Goal: Task Accomplishment & Management: Manage account settings

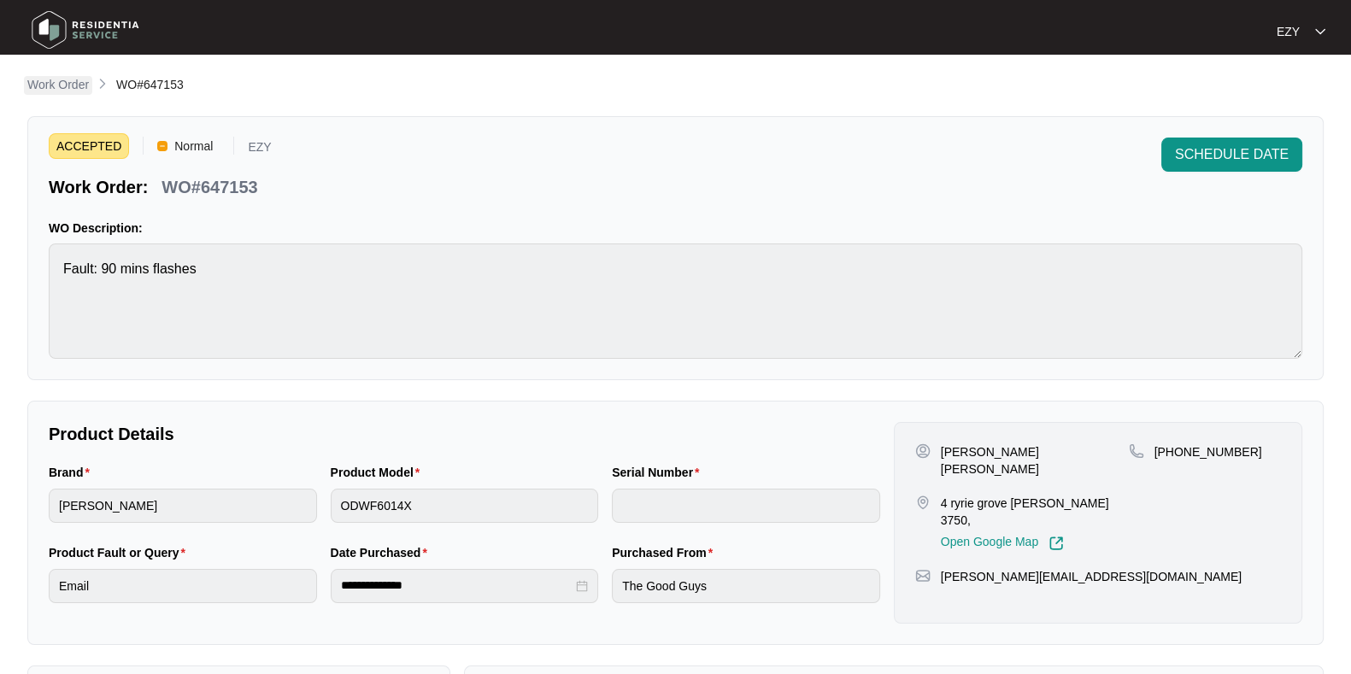
click at [75, 93] on p "Work Order" at bounding box center [58, 84] width 62 height 17
click at [77, 83] on p "Work Order" at bounding box center [58, 84] width 62 height 17
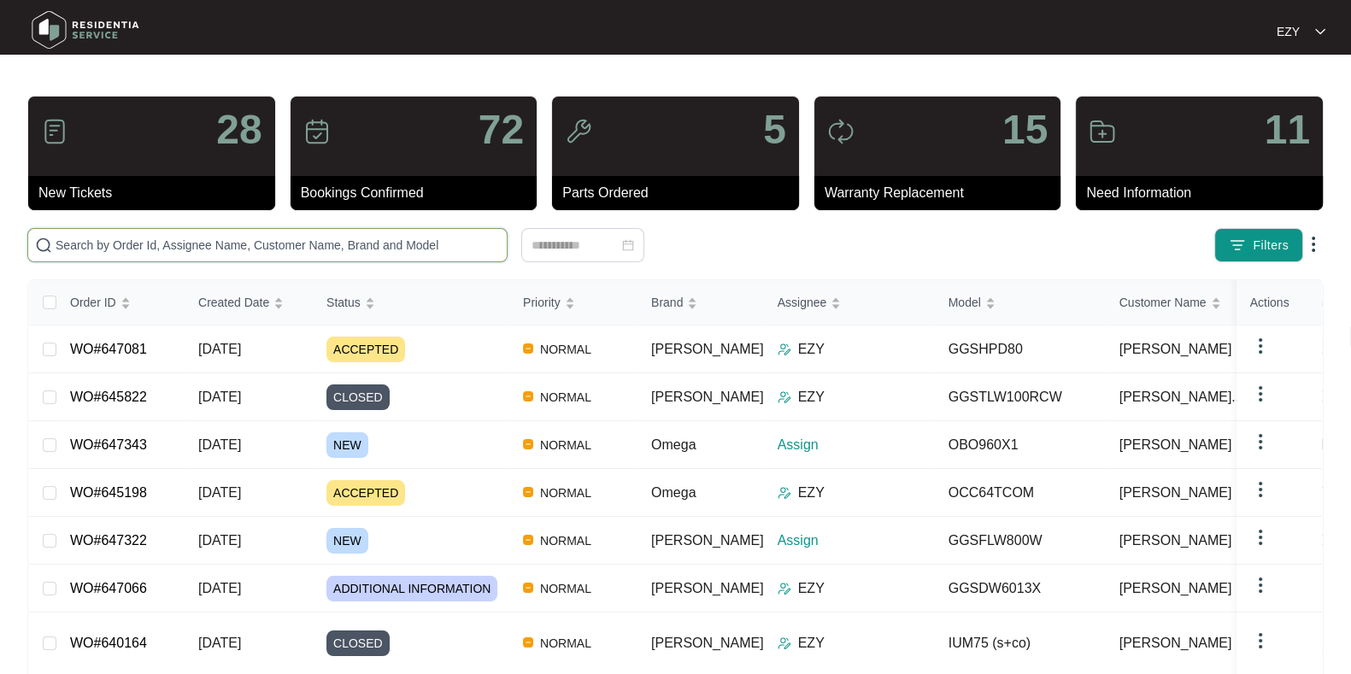
click at [204, 239] on input "text" at bounding box center [278, 245] width 444 height 19
paste input "646524"
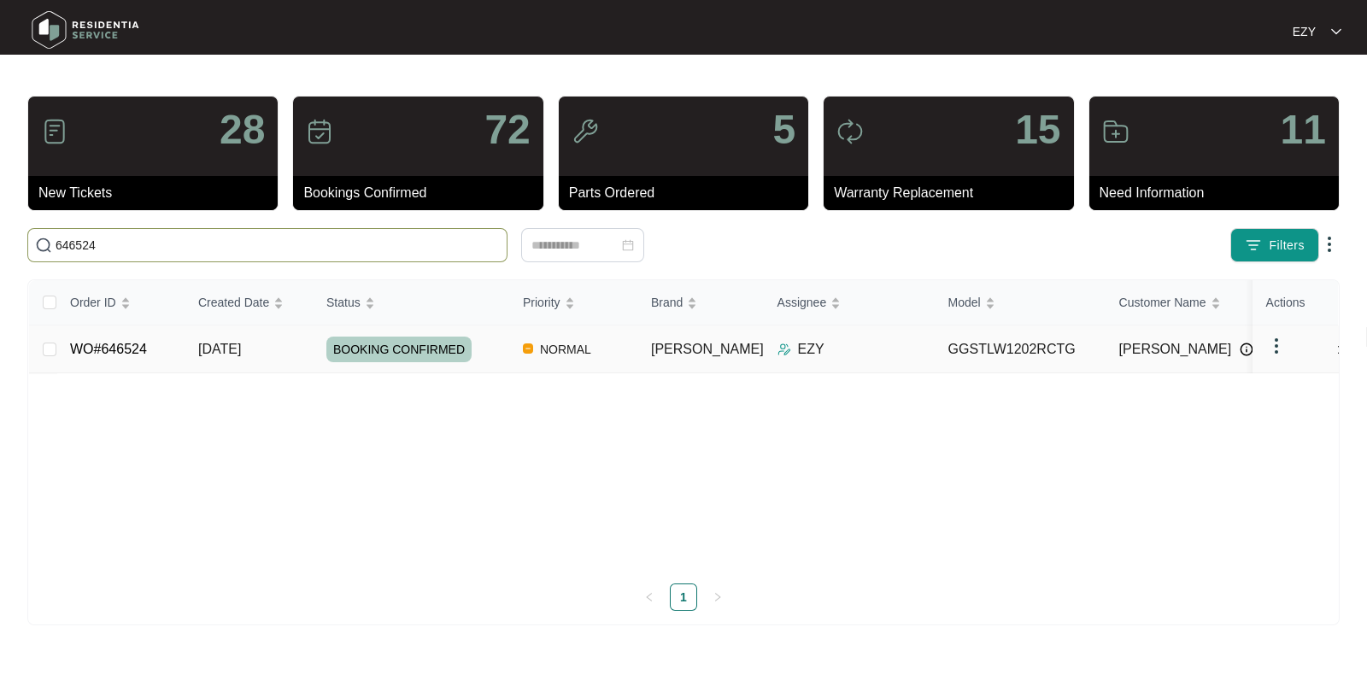
type input "646524"
click at [284, 349] on td "[DATE]" at bounding box center [249, 350] width 128 height 48
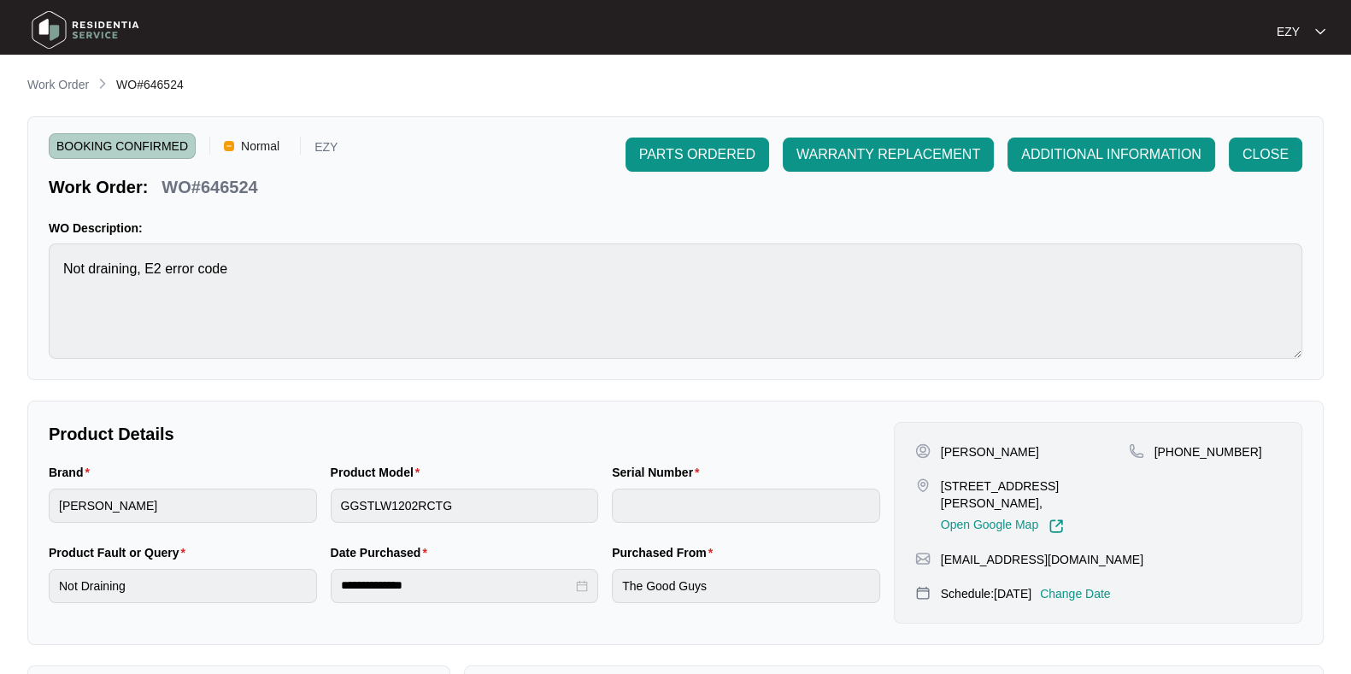
scroll to position [457, 0]
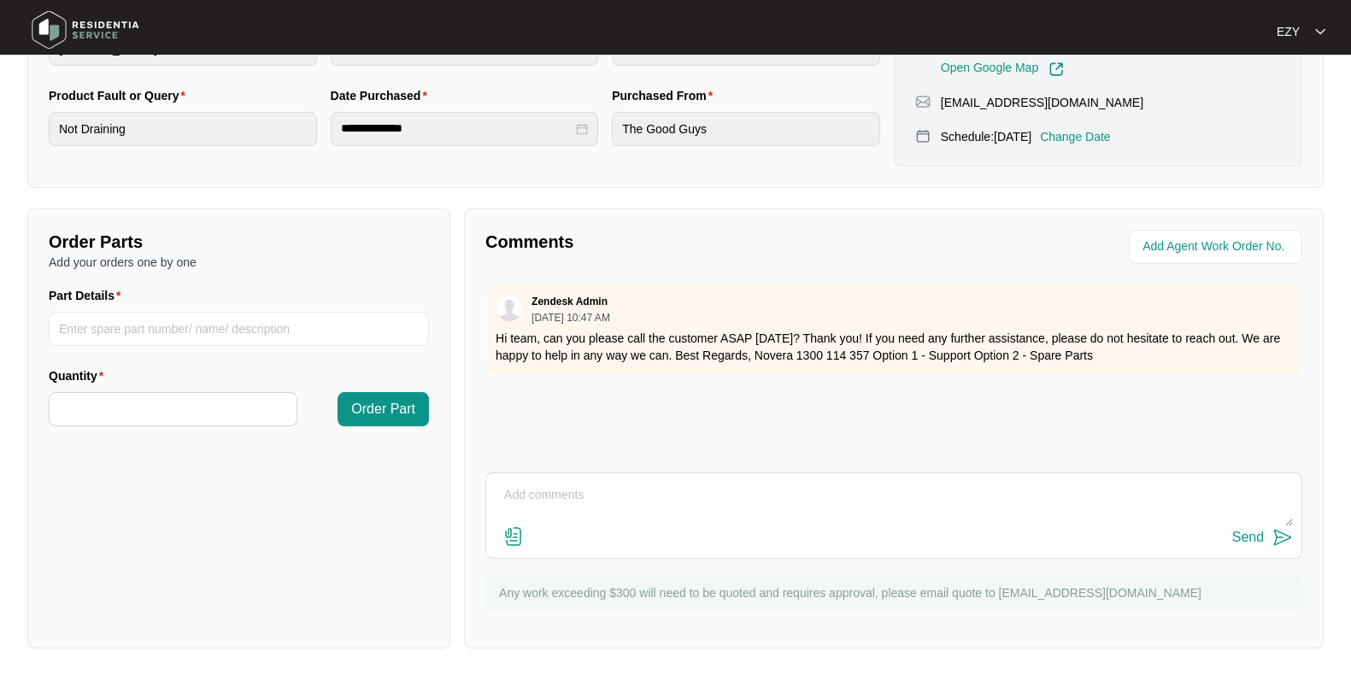
click at [764, 502] on textarea at bounding box center [894, 504] width 798 height 44
type textarea "h"
click at [618, 484] on textarea "Hi team, customer adivsed he woud like to cancel. Thank you." at bounding box center [894, 504] width 798 height 44
click at [687, 490] on textarea "Hi team, customer advised he woud like to cancel. Thank you." at bounding box center [894, 504] width 798 height 44
click at [774, 492] on textarea "Hi team, customer advised he would like to cancel. Thank you." at bounding box center [894, 504] width 798 height 44
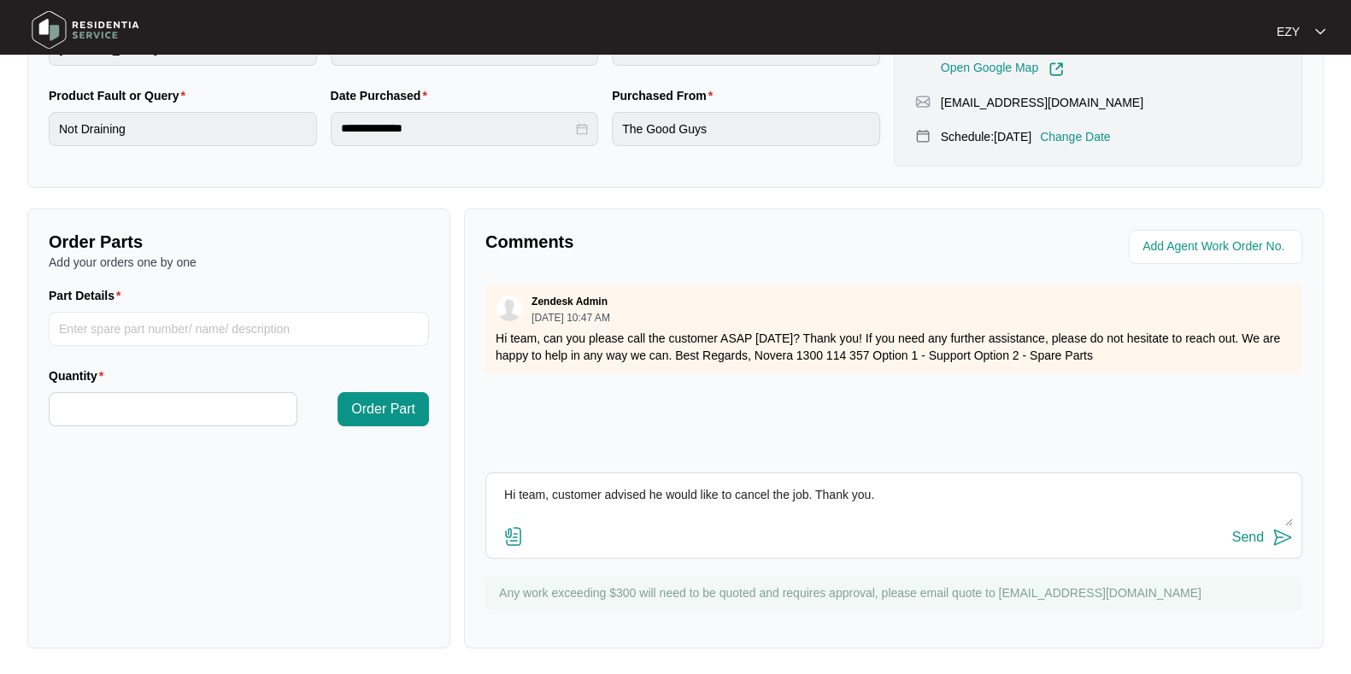
type textarea "Hi team, customer advised he would like to cancel the job. Thank you."
click at [1249, 543] on div "Send" at bounding box center [1248, 537] width 32 height 15
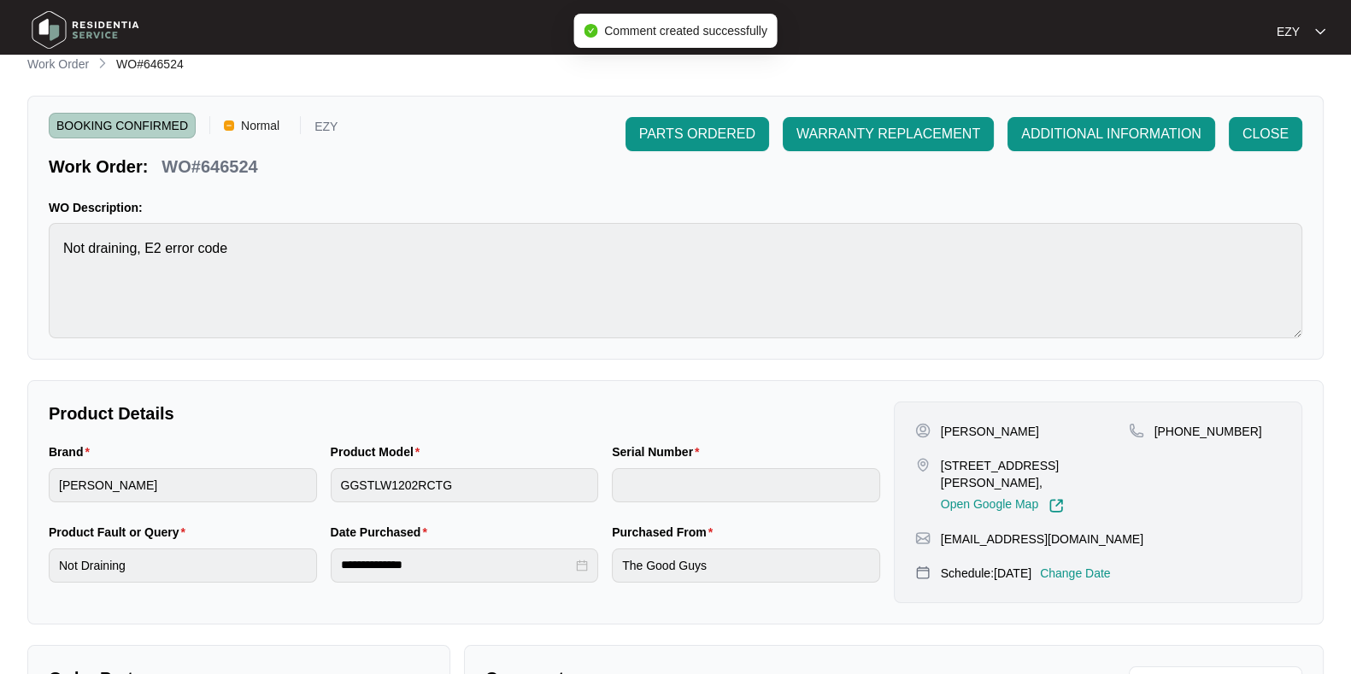
scroll to position [0, 0]
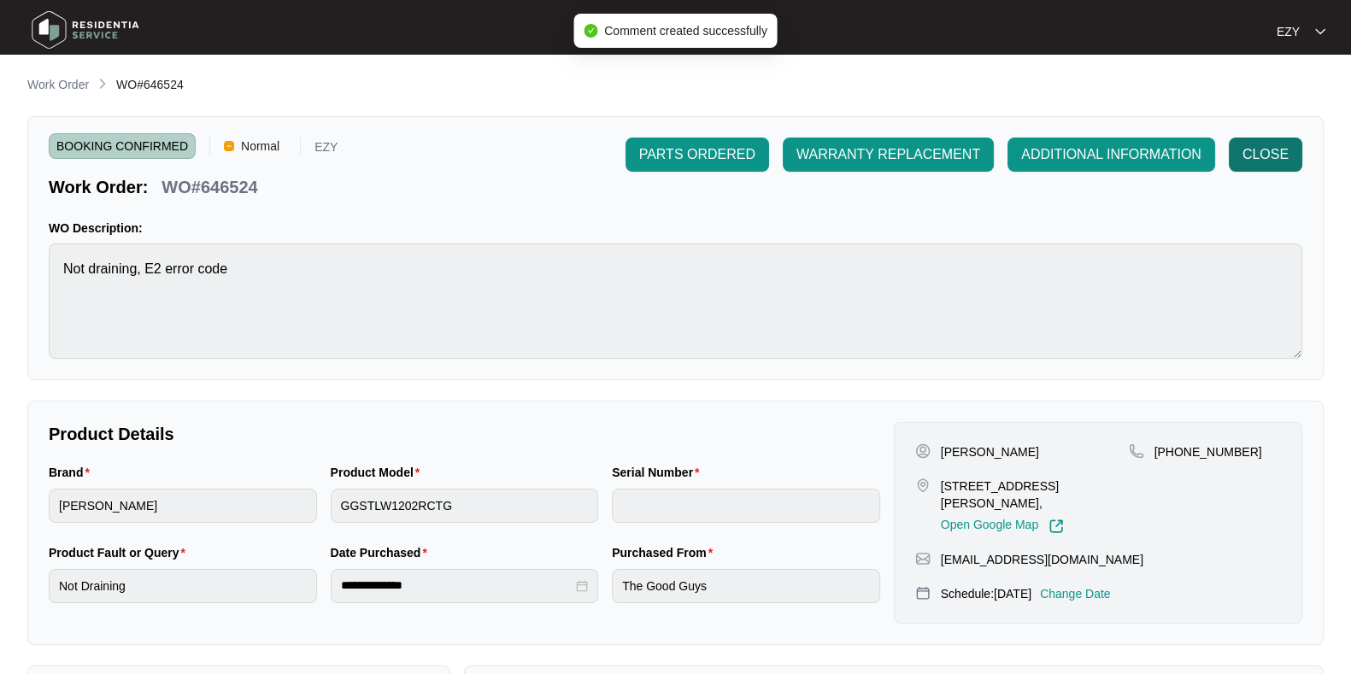
click at [1260, 159] on span "CLOSE" at bounding box center [1265, 154] width 46 height 21
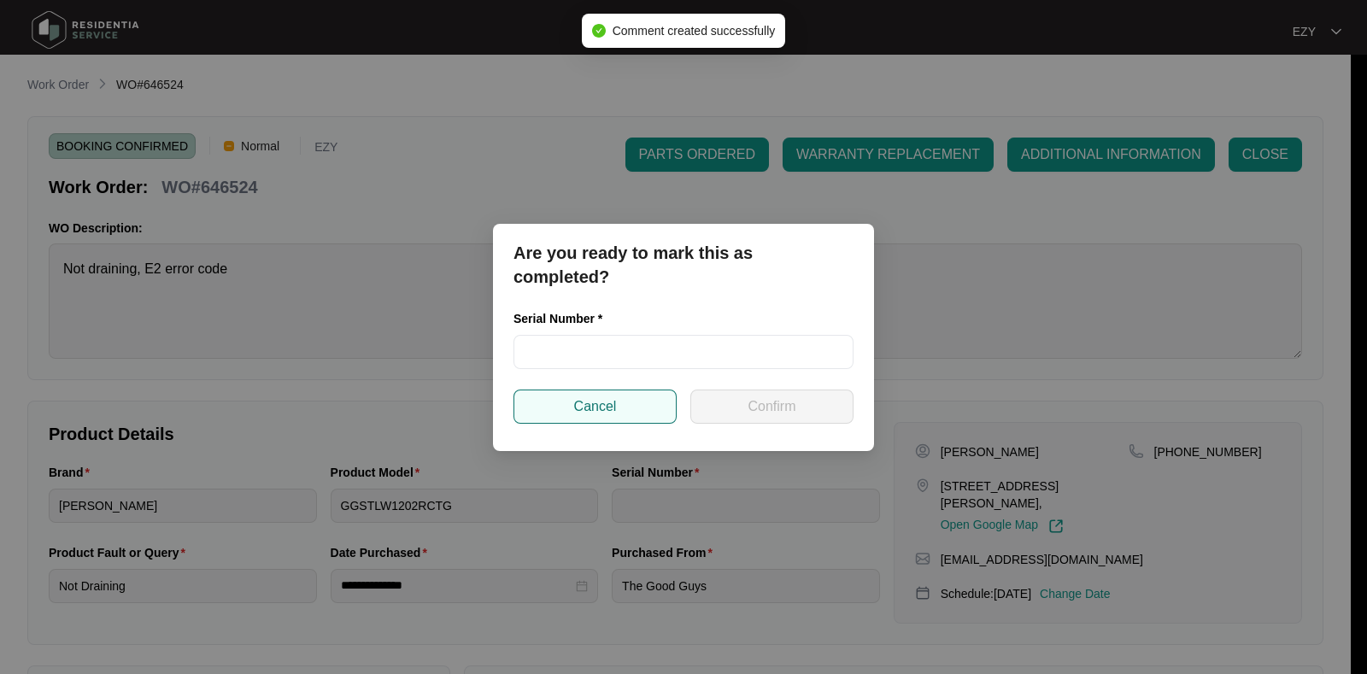
click at [670, 390] on button "Cancel" at bounding box center [594, 407] width 163 height 34
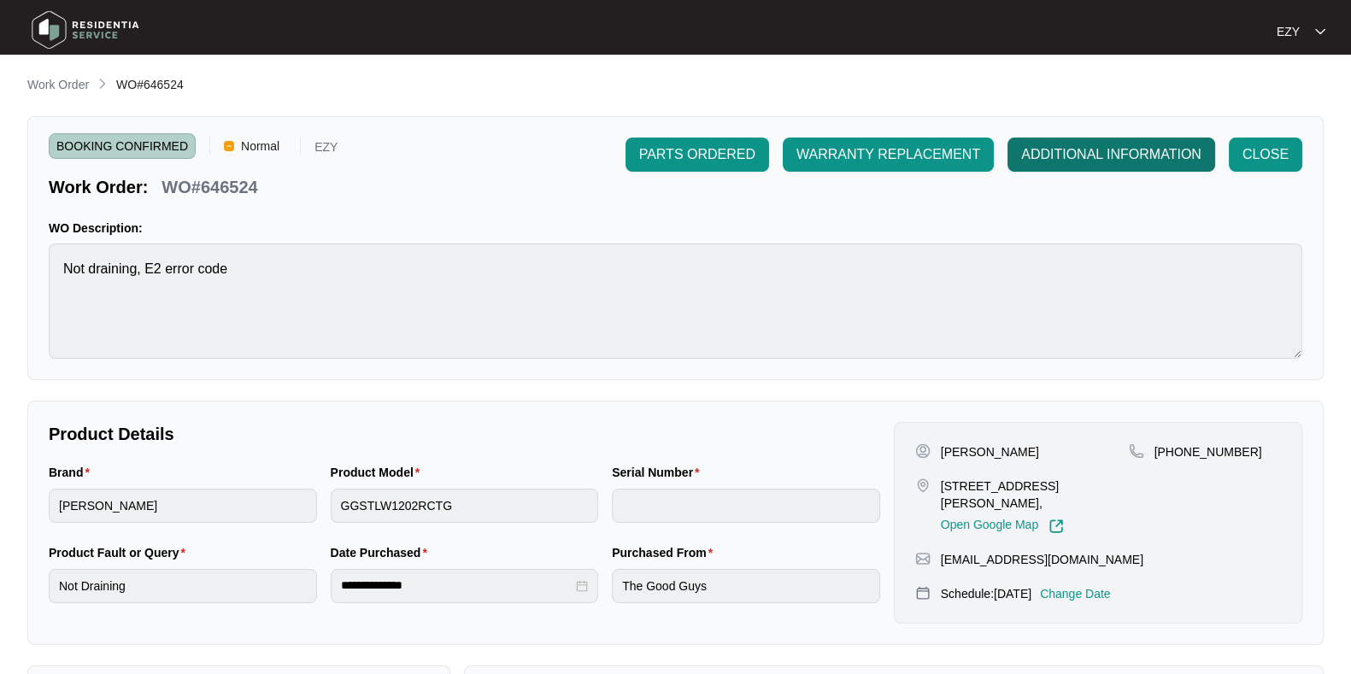
click at [1114, 151] on span "ADDITIONAL INFORMATION" at bounding box center [1111, 154] width 180 height 21
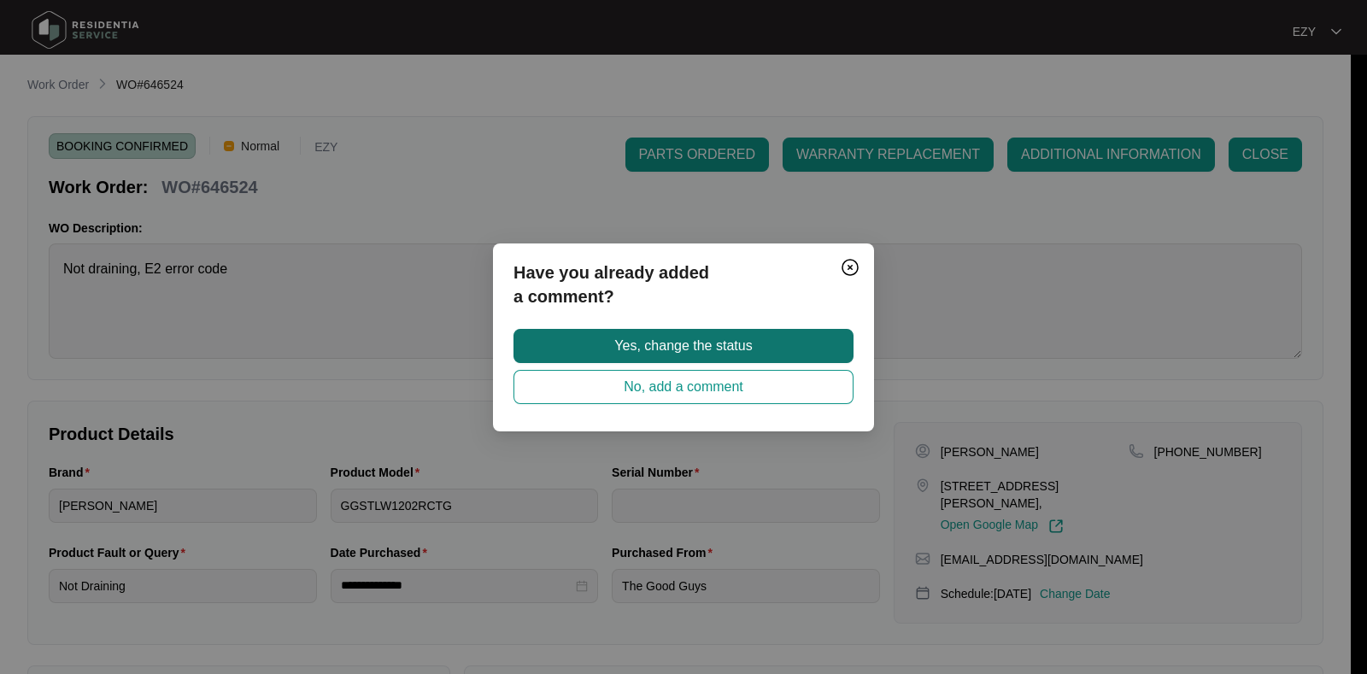
click at [787, 331] on button "Yes, change the status" at bounding box center [683, 346] width 340 height 34
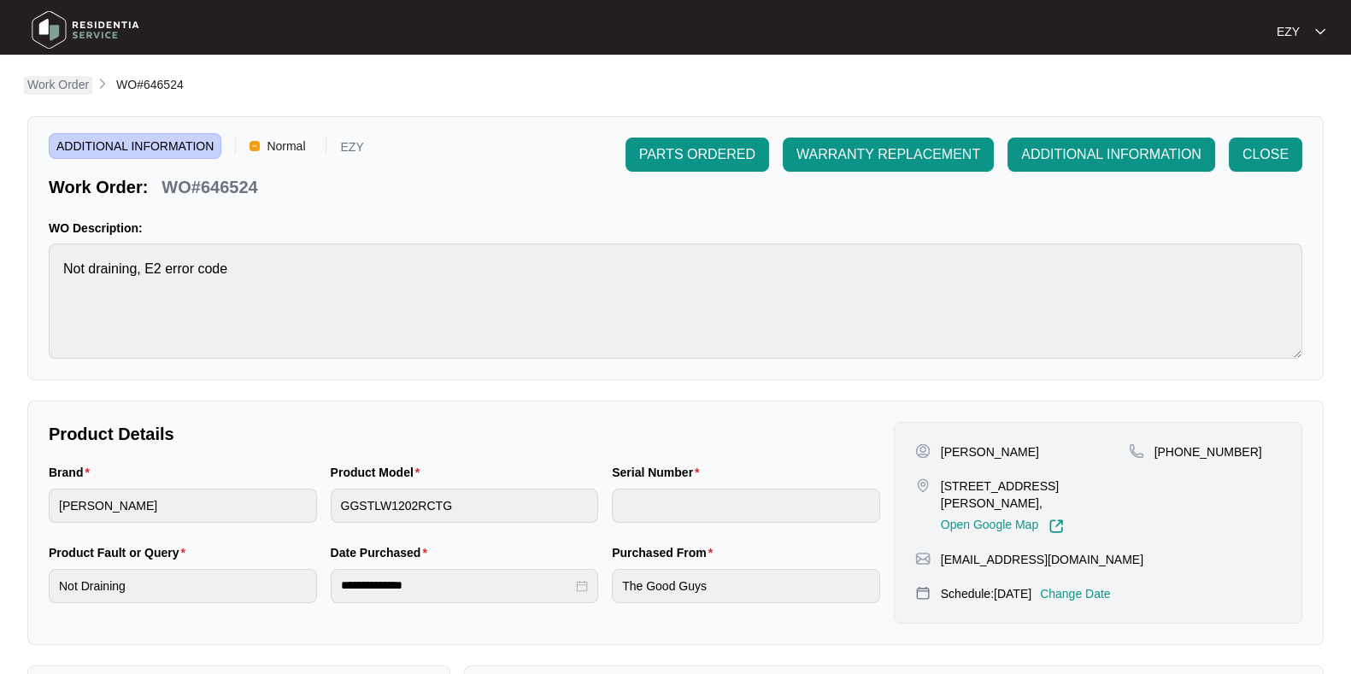
click at [47, 91] on p "Work Order" at bounding box center [58, 84] width 62 height 17
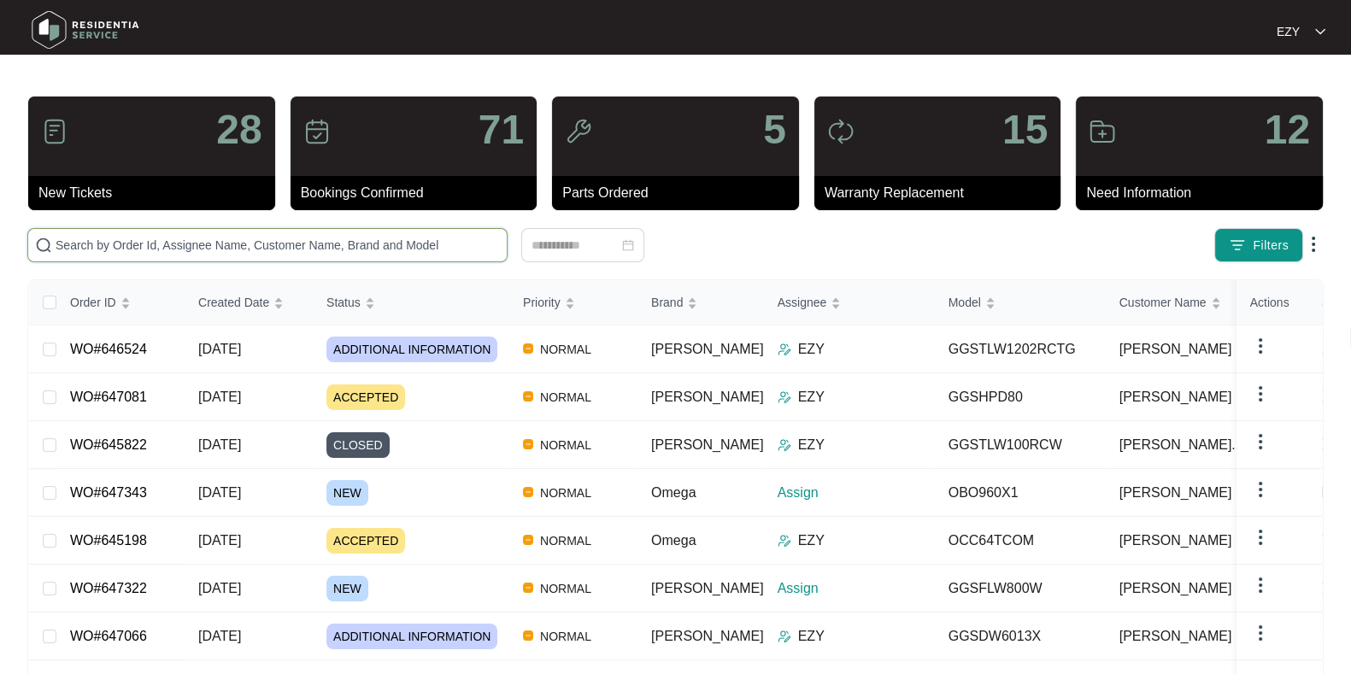
click at [376, 241] on input "text" at bounding box center [278, 245] width 444 height 19
paste input "647066"
type input "647066"
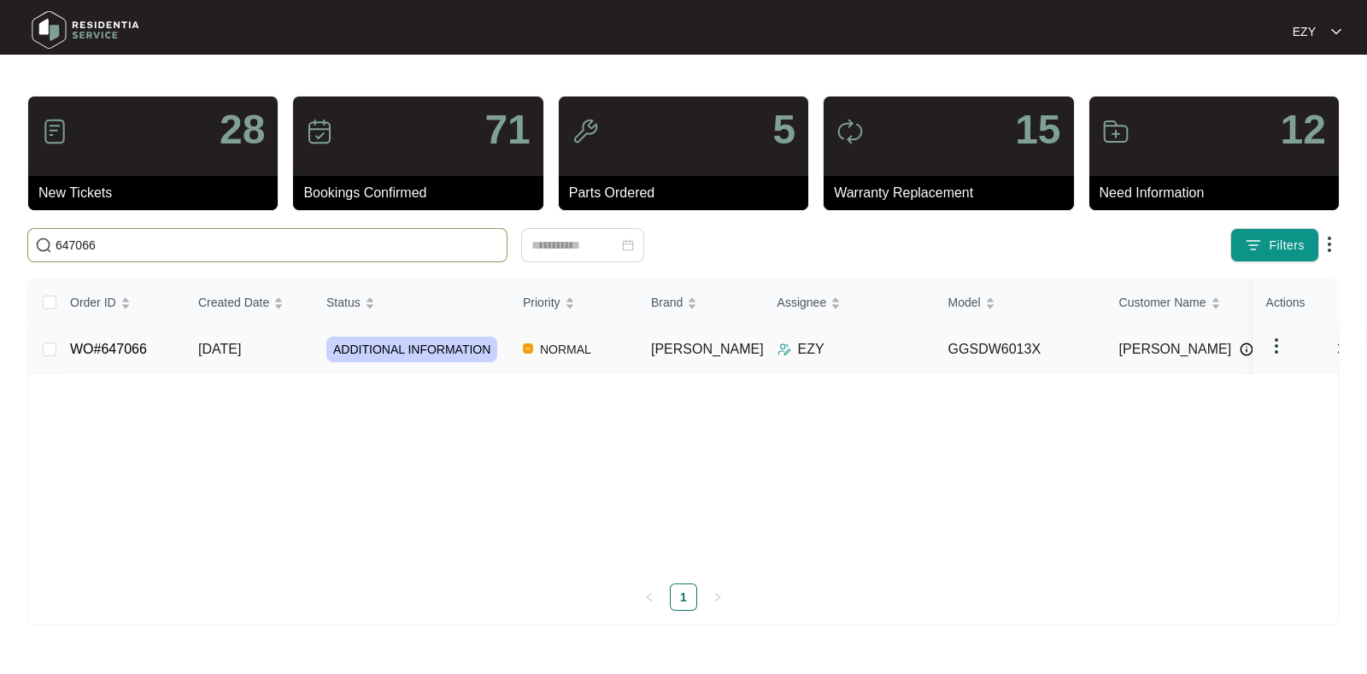
click at [295, 351] on td "[DATE]" at bounding box center [249, 350] width 128 height 48
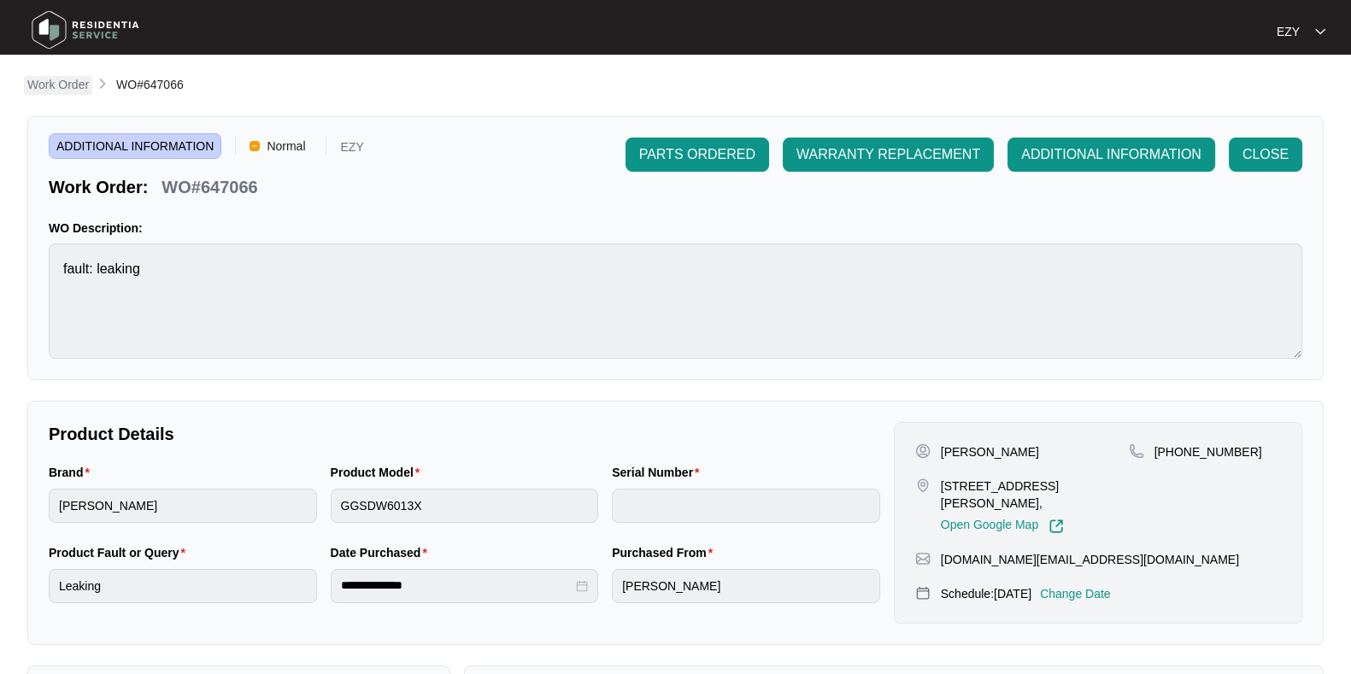
click at [61, 85] on p "Work Order" at bounding box center [58, 84] width 62 height 17
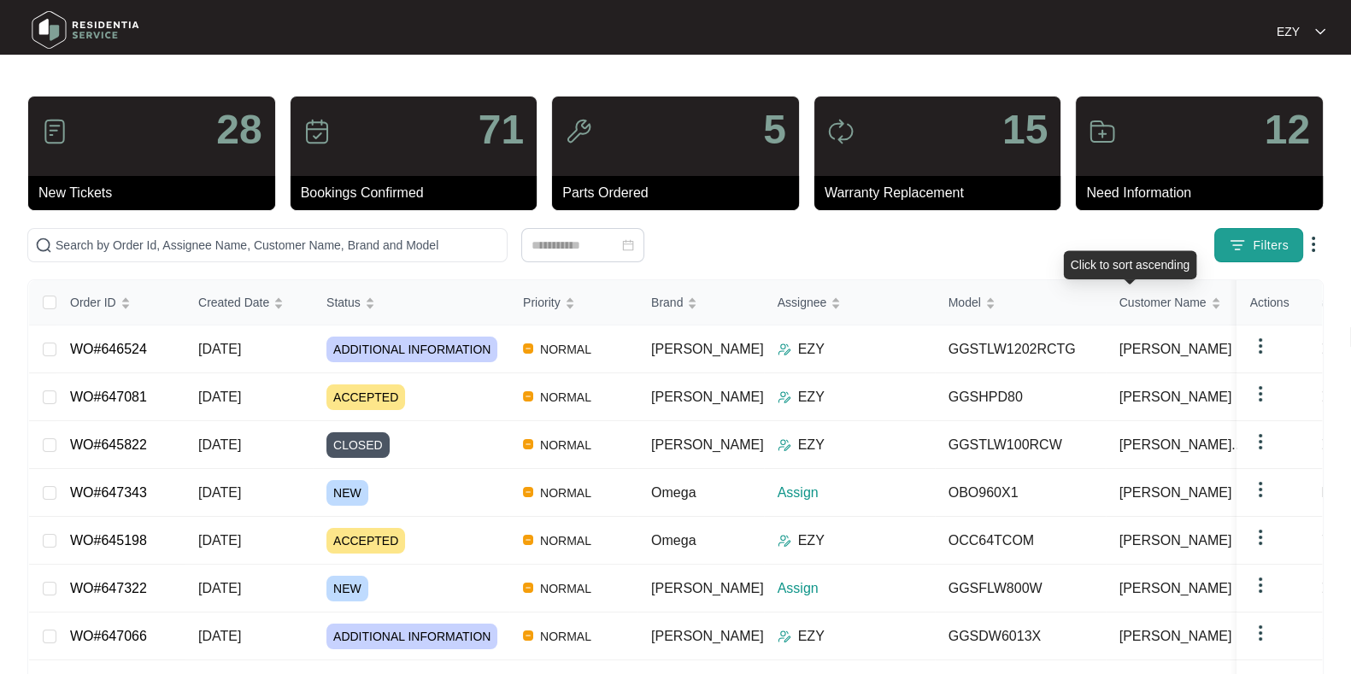
click at [1246, 255] on button "Filters" at bounding box center [1258, 245] width 89 height 34
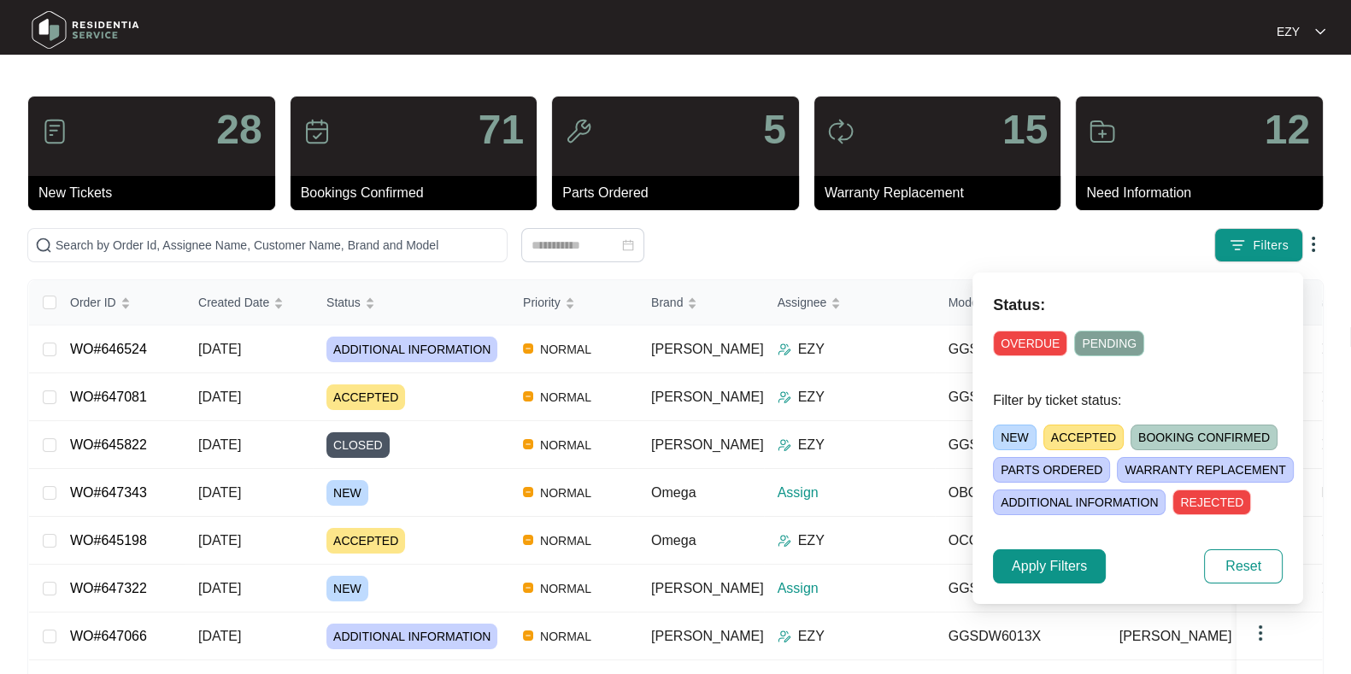
click at [1013, 441] on span "NEW" at bounding box center [1015, 438] width 44 height 26
click at [1052, 551] on button "Apply Filters" at bounding box center [1049, 566] width 113 height 34
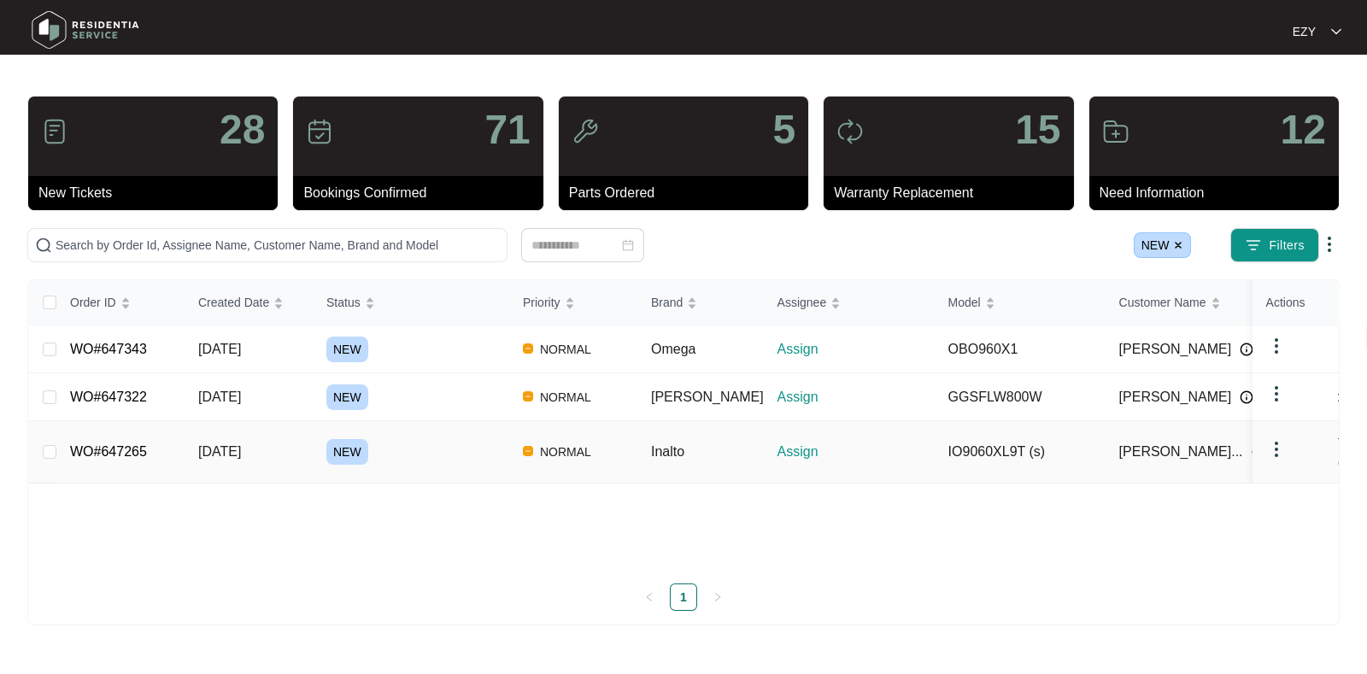
click at [495, 443] on div "NEW" at bounding box center [417, 452] width 183 height 26
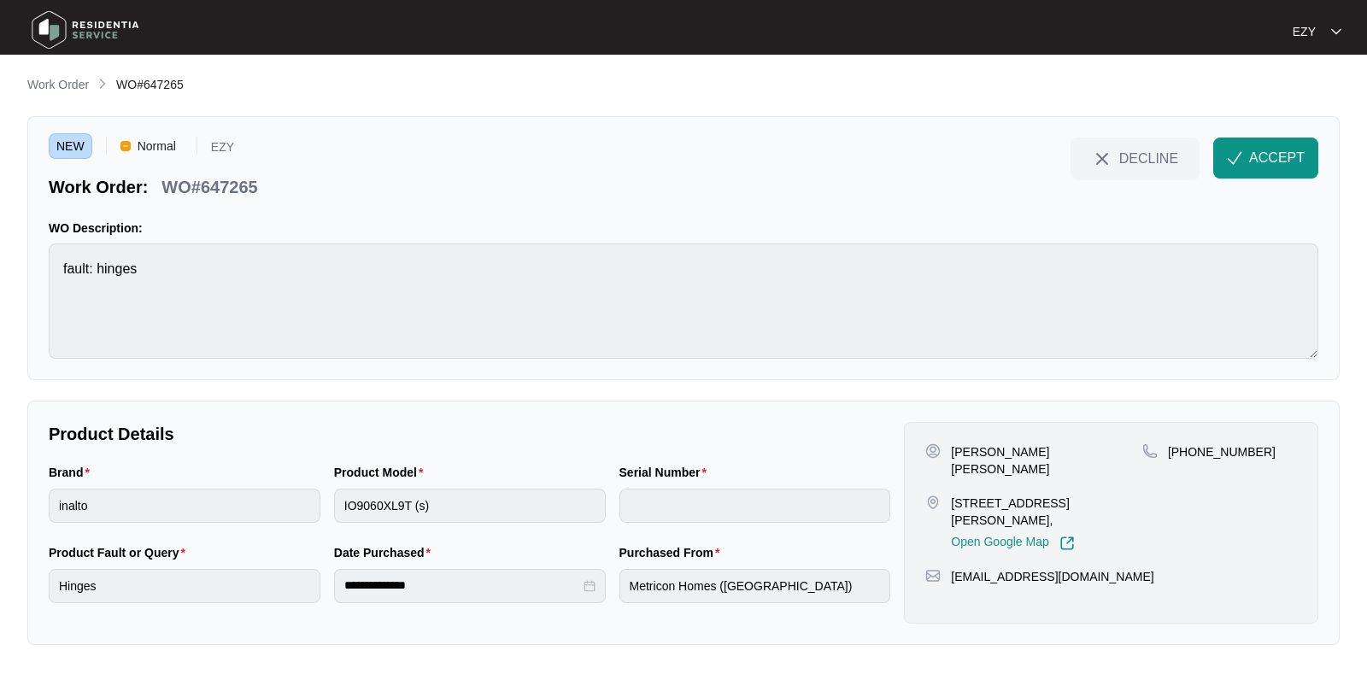
click at [201, 192] on p "WO#647265" at bounding box center [209, 187] width 96 height 24
copy div "WO#647265 DECLINE ACCEPT"
click at [957, 448] on p "[PERSON_NAME] [PERSON_NAME]" at bounding box center [1046, 460] width 191 height 34
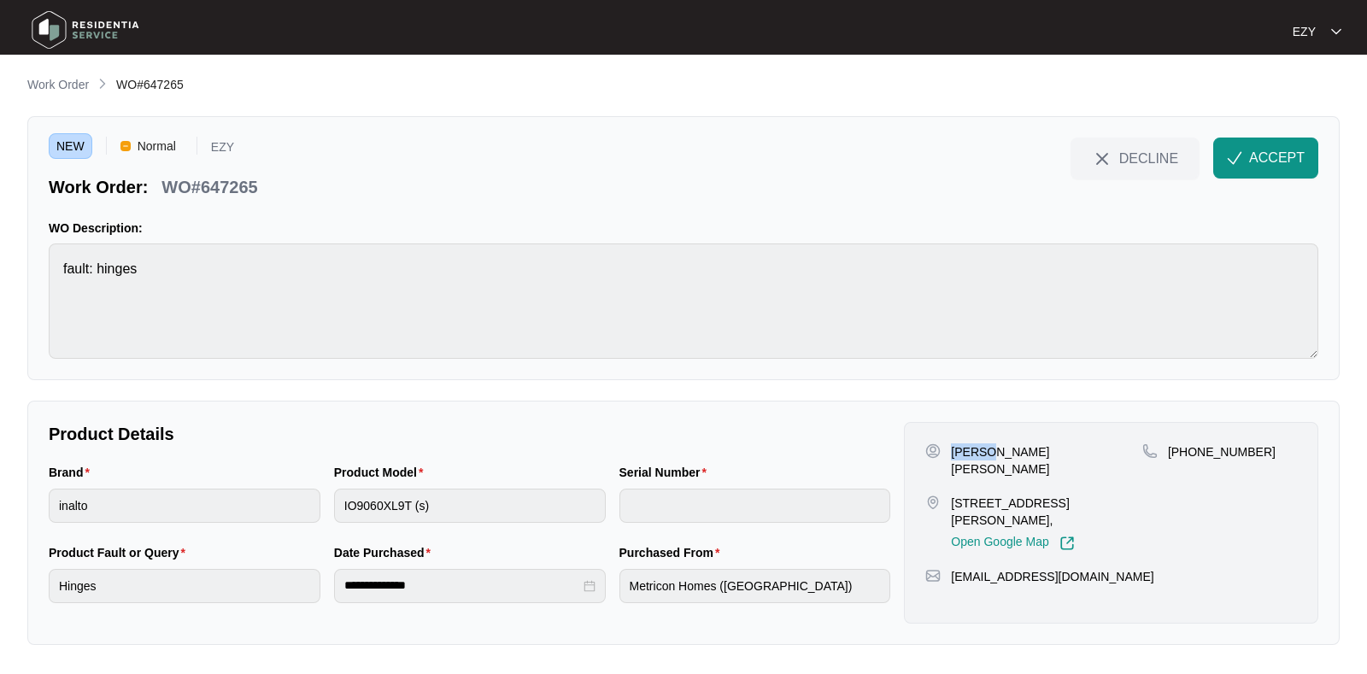
click at [957, 448] on p "[PERSON_NAME] [PERSON_NAME]" at bounding box center [1046, 460] width 191 height 34
copy p "[PERSON_NAME] [PERSON_NAME]"
click at [1006, 495] on p "[STREET_ADDRESS][PERSON_NAME]," at bounding box center [1046, 512] width 191 height 34
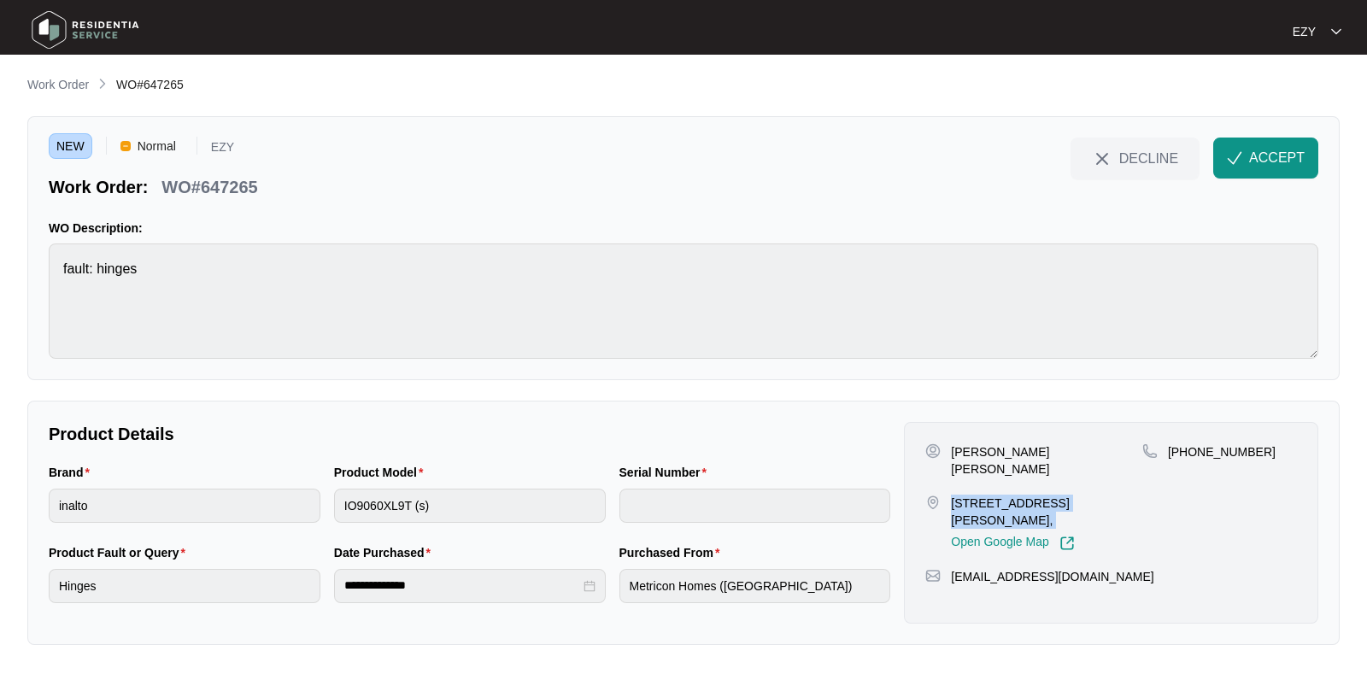
click at [1006, 495] on p "[STREET_ADDRESS][PERSON_NAME]," at bounding box center [1046, 512] width 191 height 34
copy p "[STREET_ADDRESS][PERSON_NAME],"
drag, startPoint x: 1287, startPoint y: 455, endPoint x: 1188, endPoint y: 468, distance: 99.2
click at [1188, 468] on div "[PHONE_NUMBER]" at bounding box center [1219, 497] width 155 height 108
copy p "450 049 658"
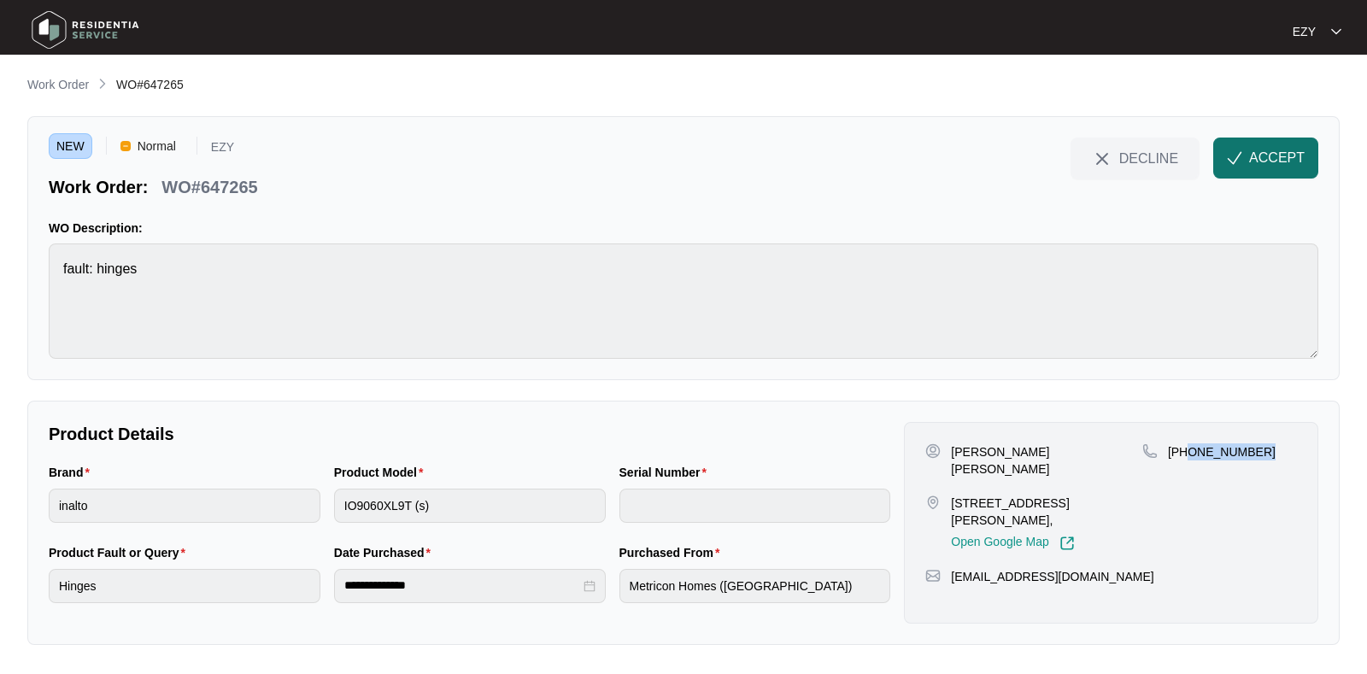
click at [1278, 172] on button "ACCEPT" at bounding box center [1265, 158] width 105 height 41
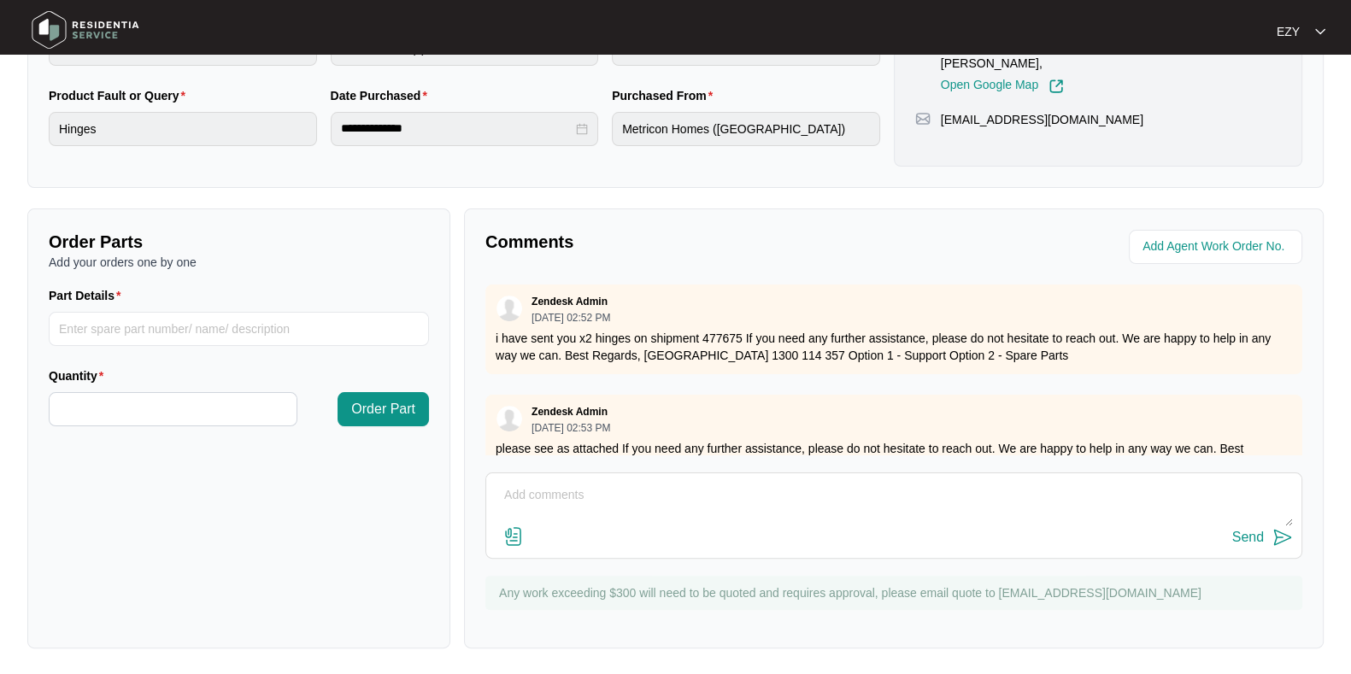
scroll to position [456, 0]
drag, startPoint x: 575, startPoint y: 337, endPoint x: 743, endPoint y: 332, distance: 168.4
click at [743, 332] on p "i have sent you x2 hinges on shipment 477675 If you need any further assistance…" at bounding box center [894, 348] width 796 height 34
copy p "x2 hinges on shipment 477675"
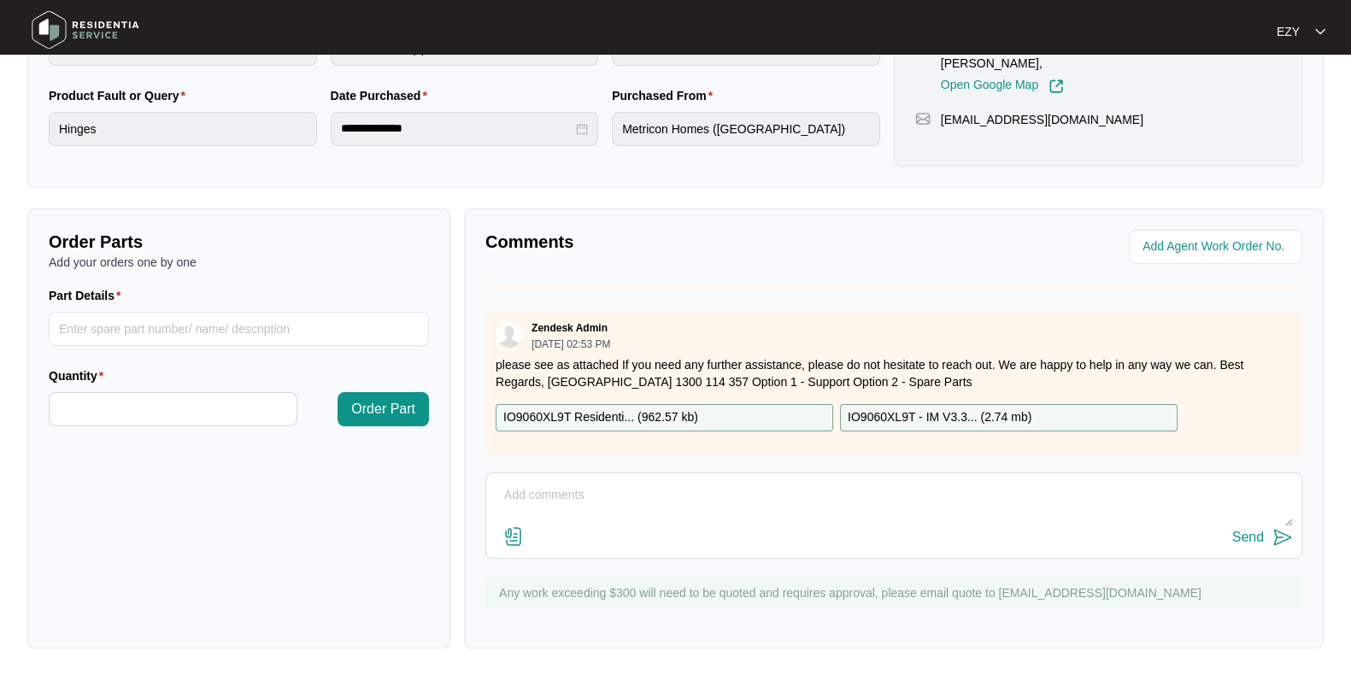
click at [625, 408] on p "IO9060XL9T Residenti... ( 962.57 kb )" at bounding box center [600, 417] width 195 height 19
click at [944, 410] on div "IO9060XL9T - IM V3.3... ( 2.74 mb )" at bounding box center [1008, 417] width 337 height 27
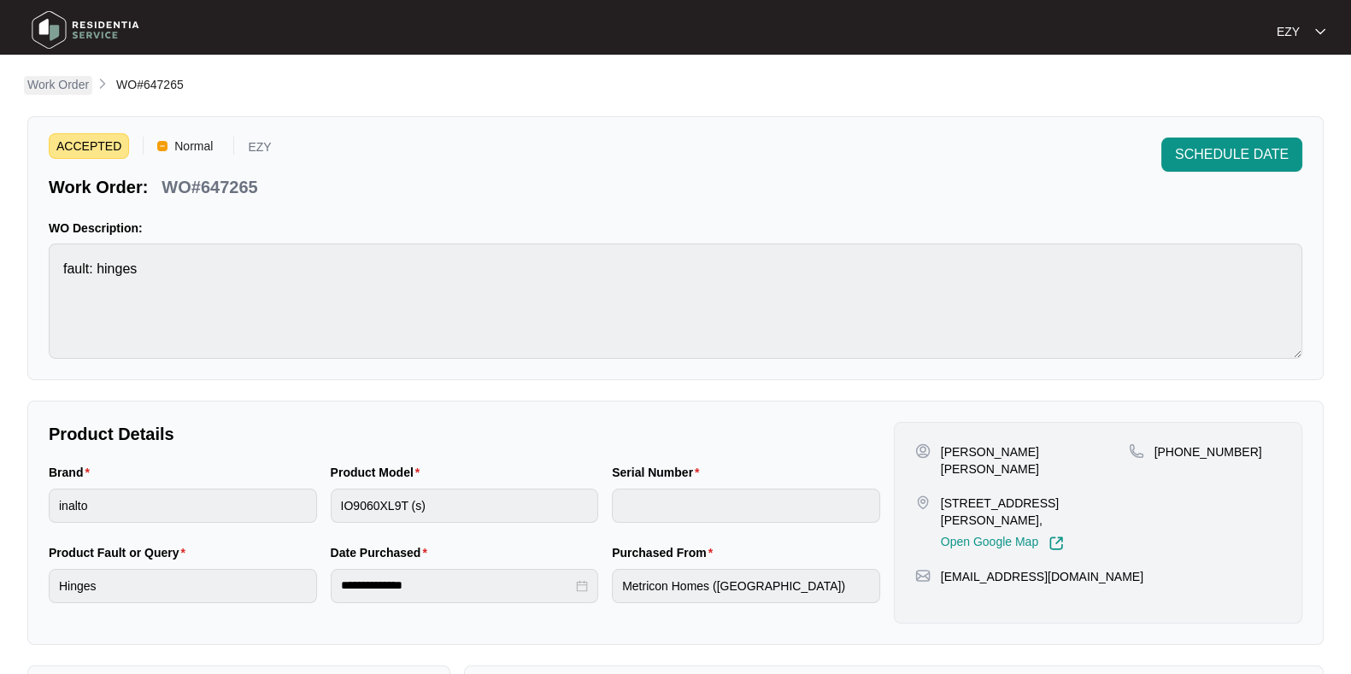
click at [67, 83] on p "Work Order" at bounding box center [58, 84] width 62 height 17
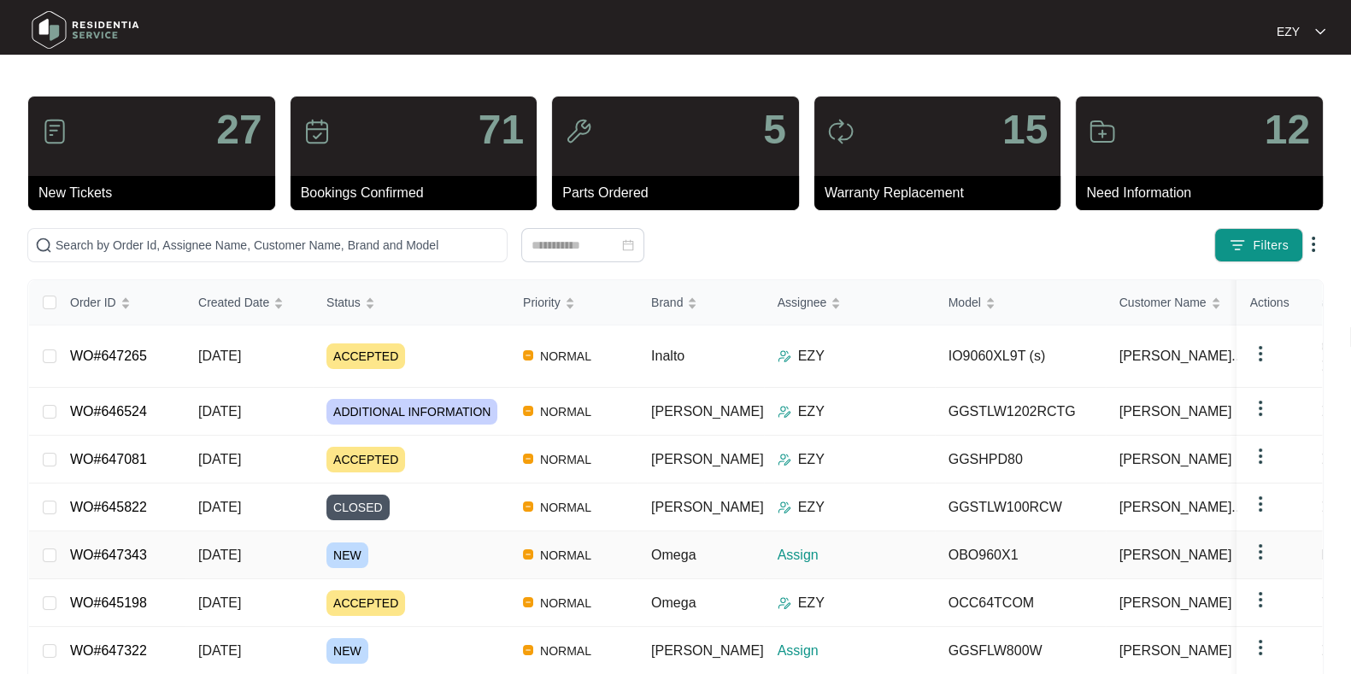
click at [439, 543] on div "NEW" at bounding box center [417, 556] width 183 height 26
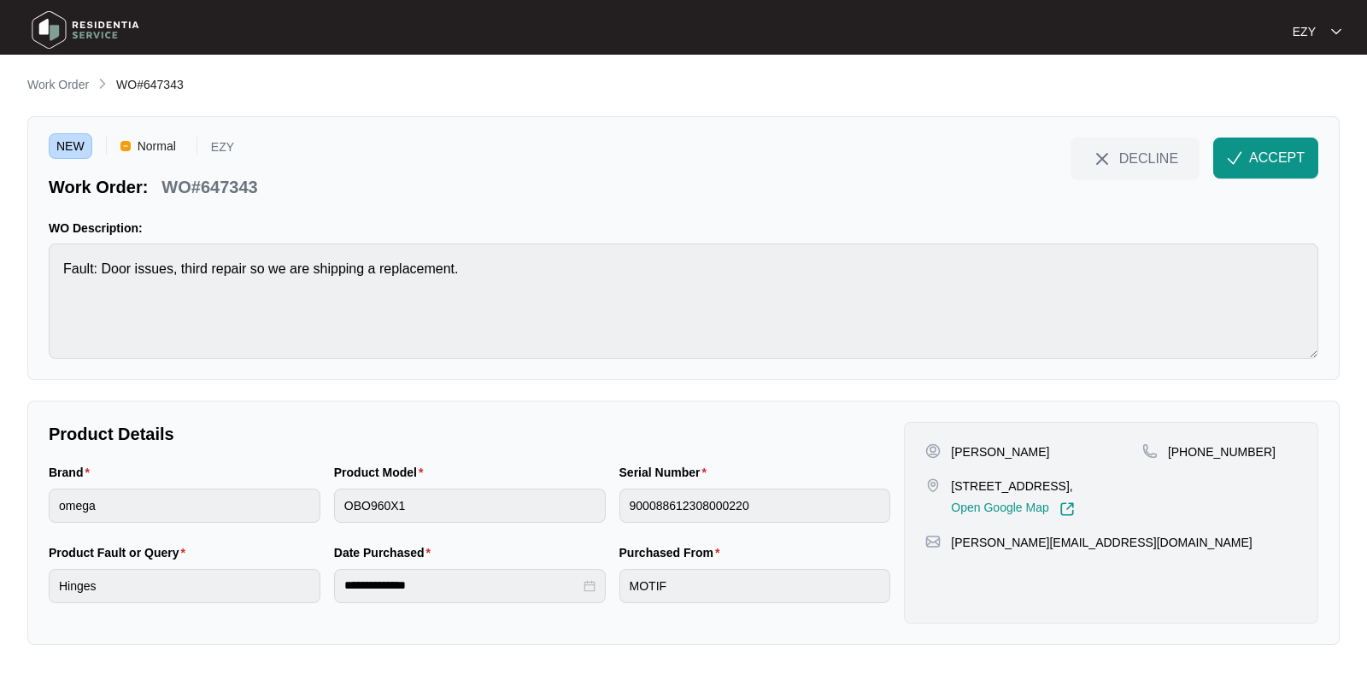
click at [1310, 137] on div "NEW Normal EZY Work Order: WO#647343 DECLINE ACCEPT WO Description: Fault: Door…" at bounding box center [683, 248] width 1312 height 264
click at [1298, 152] on span "ACCEPT" at bounding box center [1277, 158] width 56 height 21
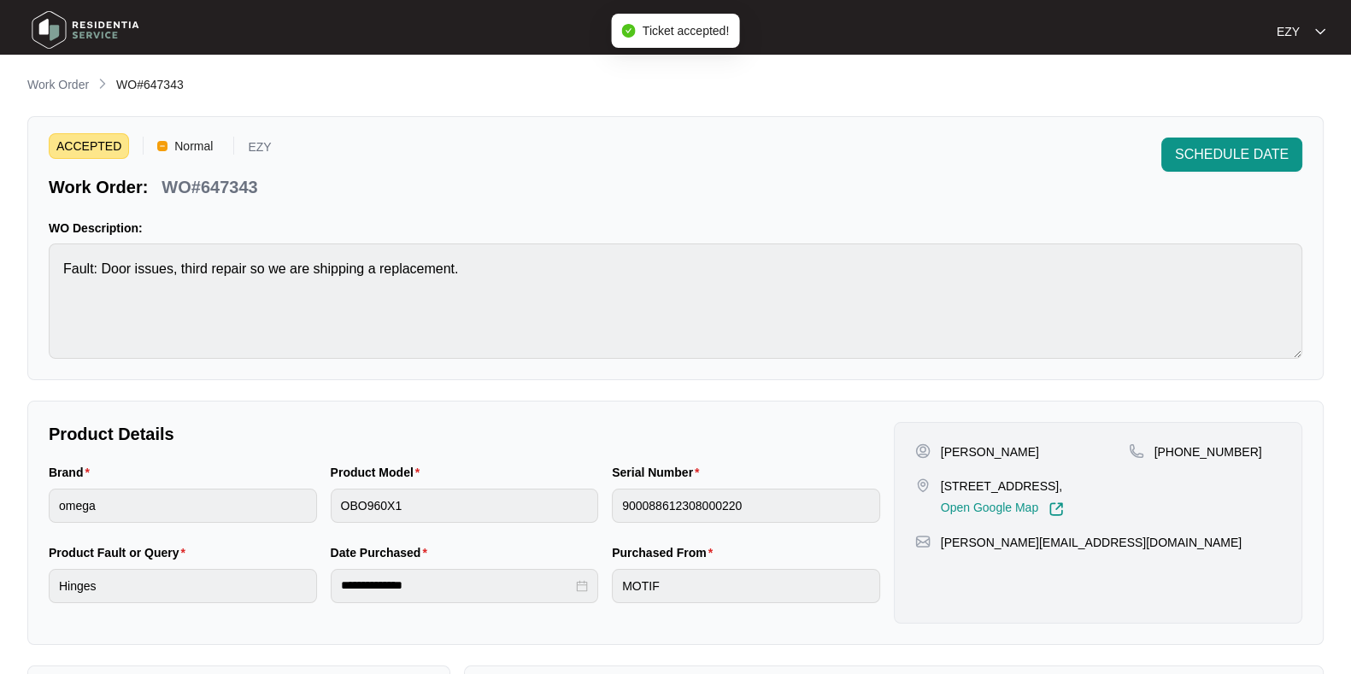
click at [188, 197] on p "WO#647343" at bounding box center [209, 187] width 96 height 24
copy div "WO#647343 SCHEDULE DATE"
click at [953, 449] on p "[PERSON_NAME]" at bounding box center [990, 451] width 98 height 17
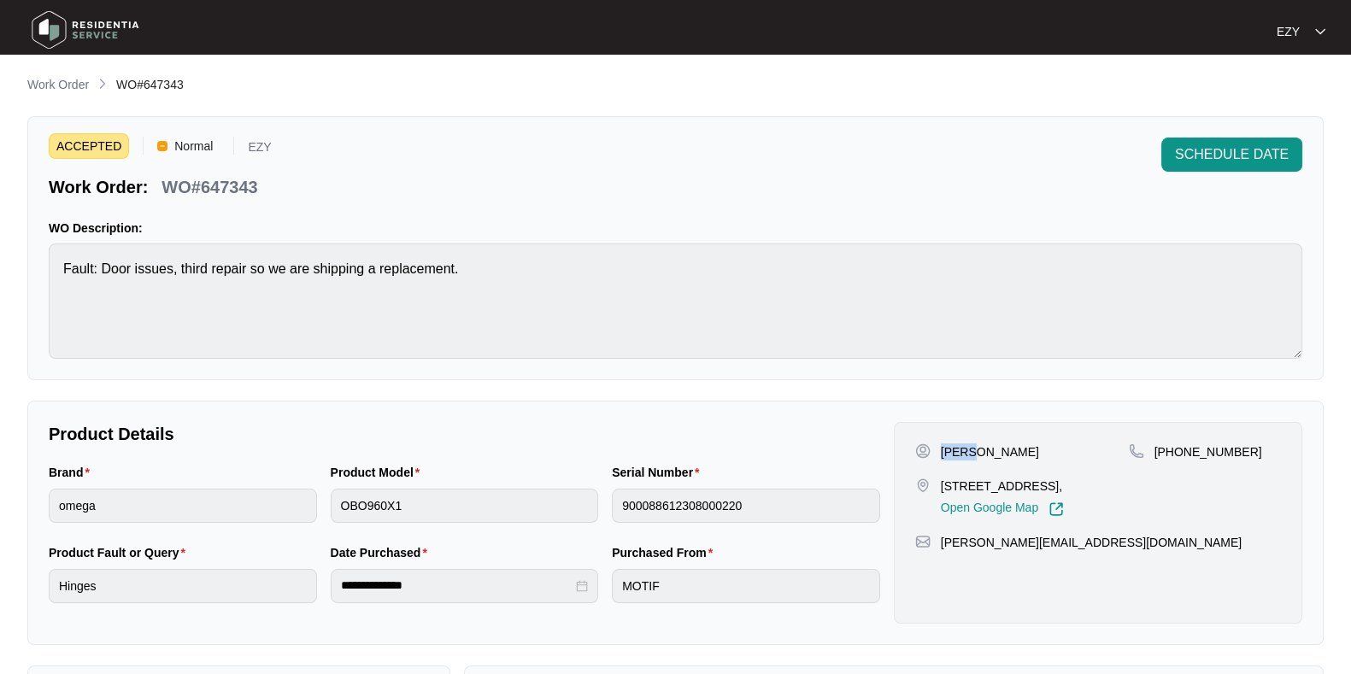
click at [953, 449] on p "[PERSON_NAME]" at bounding box center [990, 451] width 98 height 17
copy p "[PERSON_NAME]"
click at [958, 495] on p "[STREET_ADDRESS]," at bounding box center [1002, 486] width 123 height 17
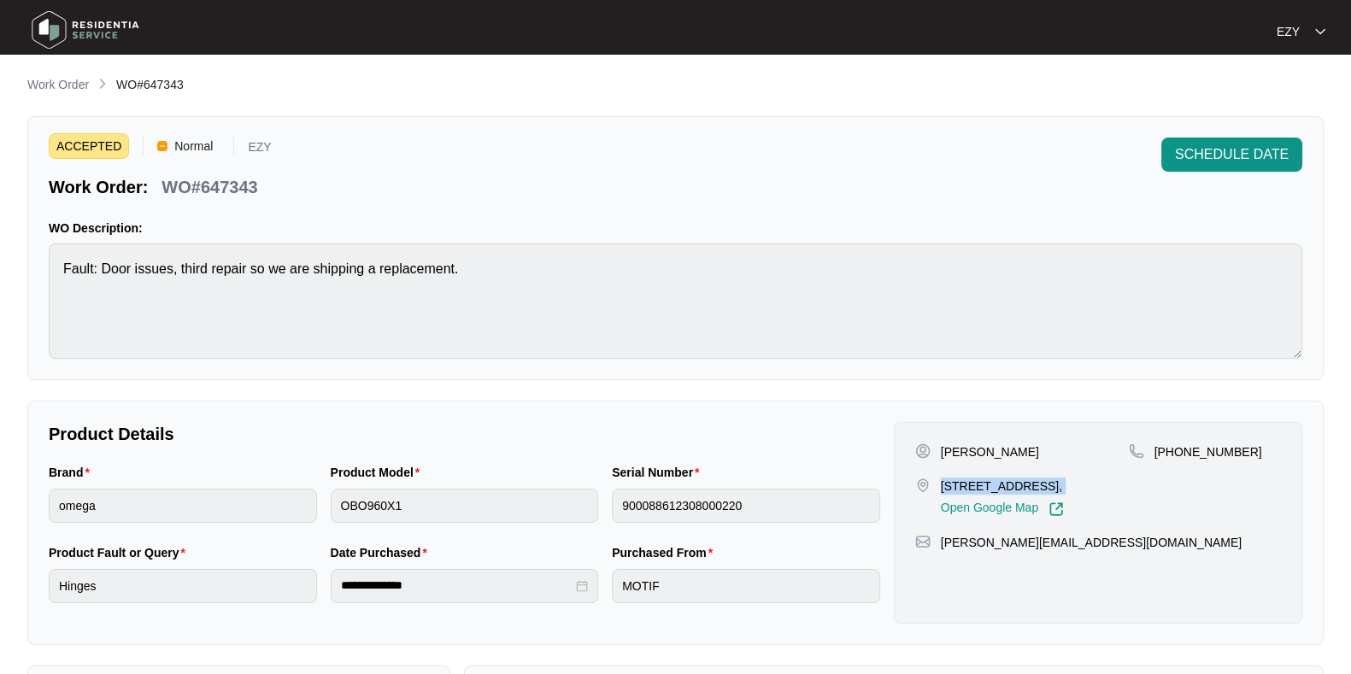
click at [958, 495] on p "[STREET_ADDRESS]," at bounding box center [1002, 486] width 123 height 17
copy p "[STREET_ADDRESS],"
drag, startPoint x: 1272, startPoint y: 471, endPoint x: 1176, endPoint y: 468, distance: 96.6
click at [1176, 468] on div "[PHONE_NUMBER]" at bounding box center [1205, 479] width 152 height 73
copy p "447535262"
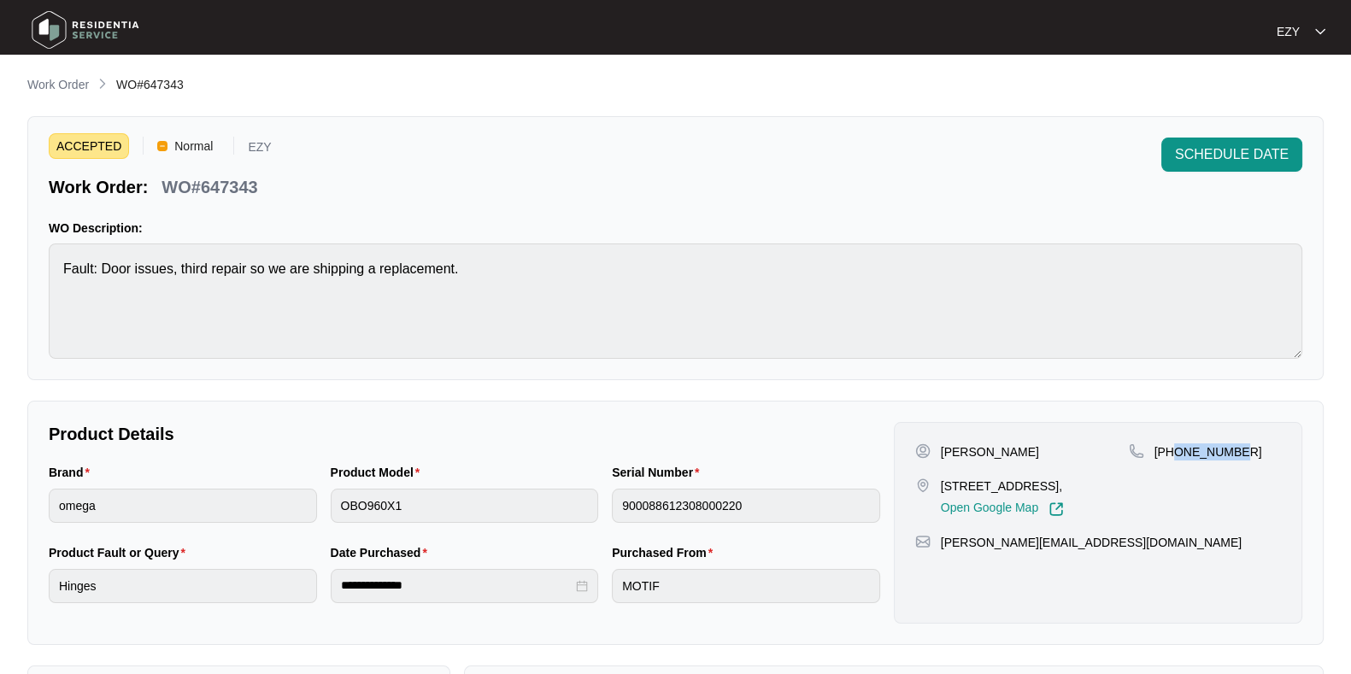
scroll to position [457, 0]
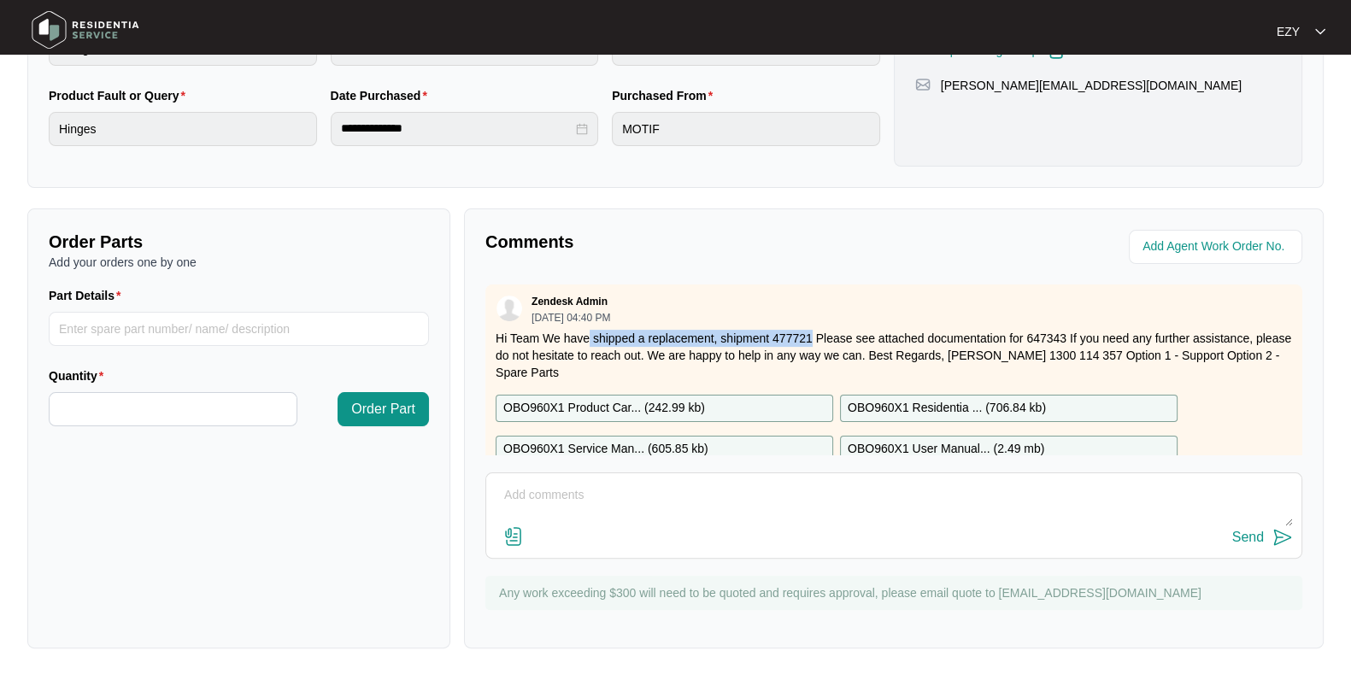
drag, startPoint x: 590, startPoint y: 334, endPoint x: 813, endPoint y: 332, distance: 223.0
click at [813, 332] on p "Hi Team We have shipped a replacement, shipment 477721 Please see attached docu…" at bounding box center [894, 355] width 796 height 51
copy p "shipped a replacement, shipment 477721"
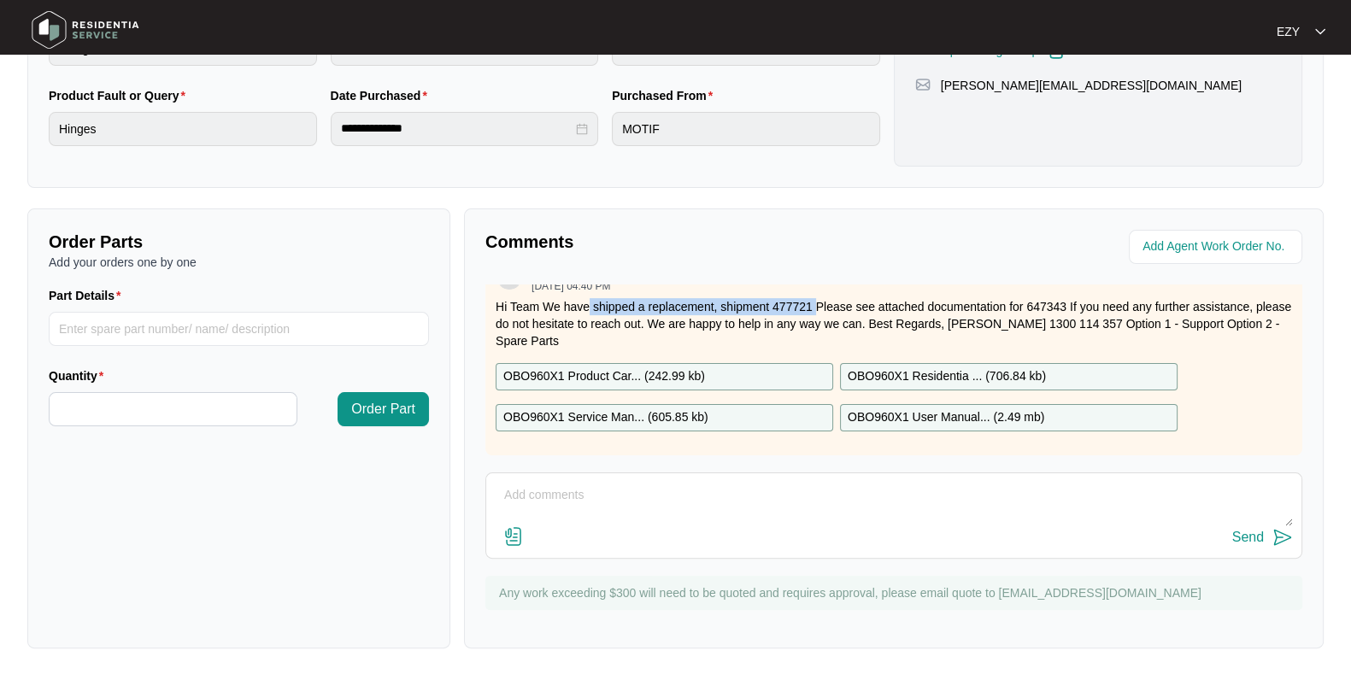
scroll to position [47, 0]
click at [724, 363] on div "OBO960X1 Product Car... ( 242.99 kb )" at bounding box center [664, 376] width 337 height 27
click at [735, 404] on div "OBO960X1 Service Man... ( 605.85 kb )" at bounding box center [664, 417] width 337 height 27
click at [949, 367] on p "OBO960X1 Residentia ... ( 706.84 kb )" at bounding box center [947, 376] width 198 height 19
click at [953, 408] on p "OBO960X1 User Manual... ( 2.49 mb )" at bounding box center [946, 417] width 197 height 19
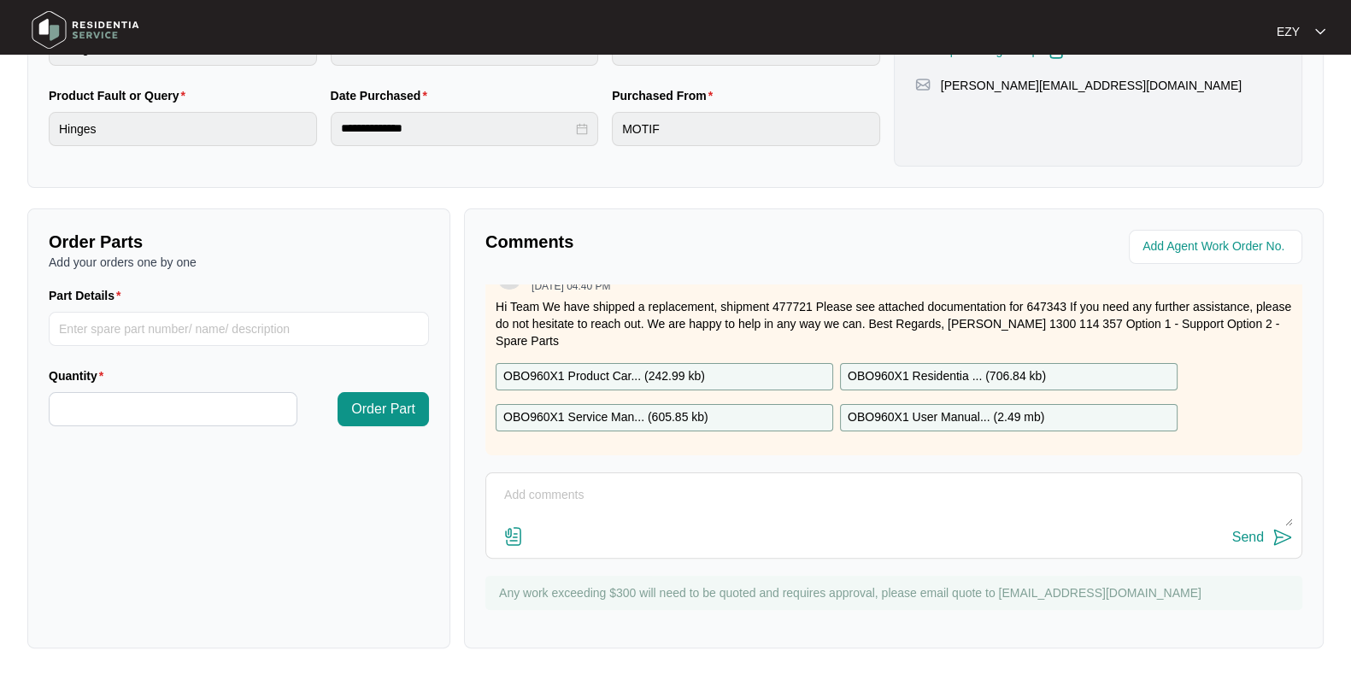
scroll to position [0, 0]
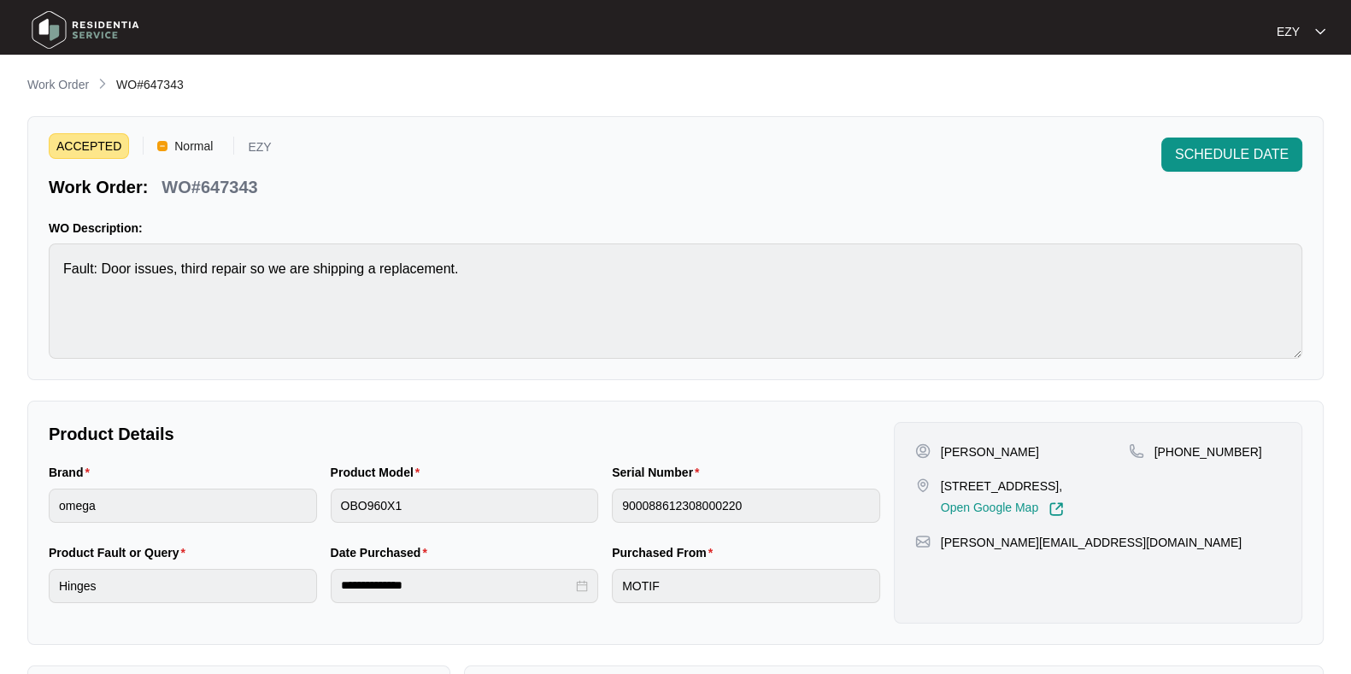
click at [54, 62] on main "**********" at bounding box center [675, 566] width 1351 height 1133
click at [68, 83] on p "Work Order" at bounding box center [58, 84] width 62 height 17
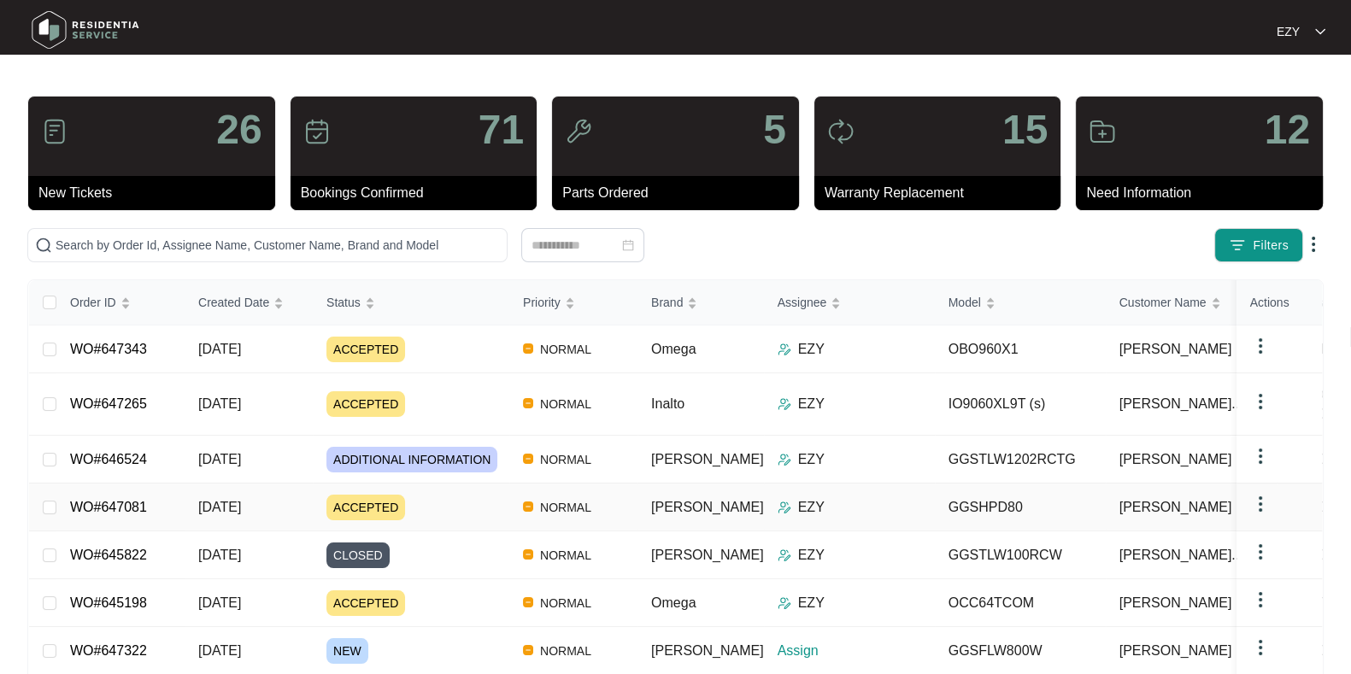
scroll to position [157, 0]
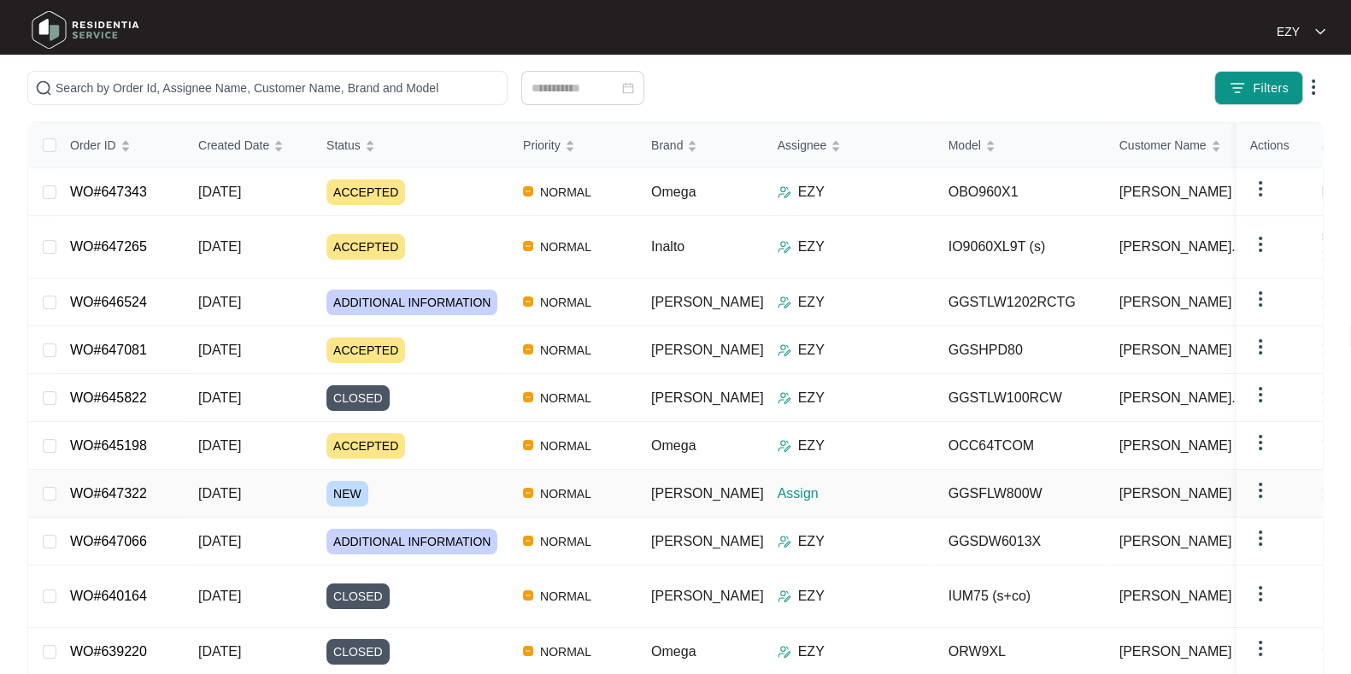
click at [444, 481] on div "NEW" at bounding box center [417, 494] width 183 height 26
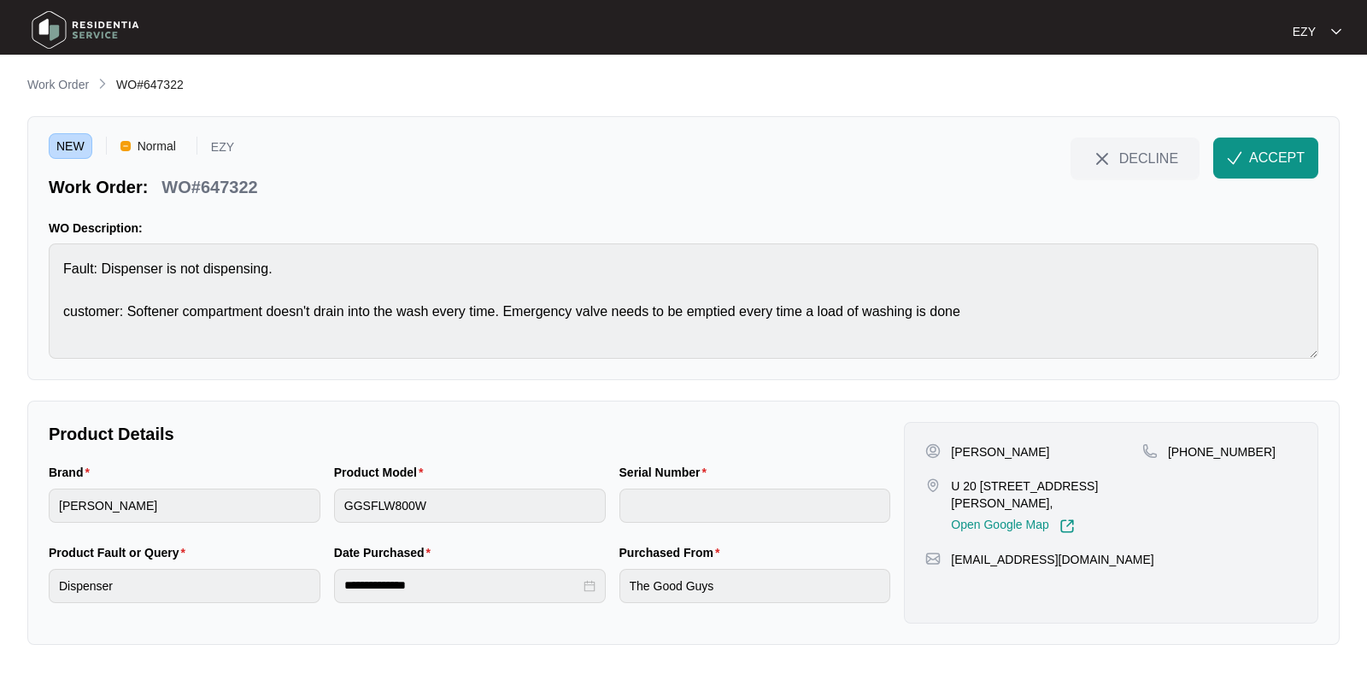
click at [239, 178] on p "WO#647322" at bounding box center [209, 187] width 96 height 24
click at [38, 266] on div "NEW Normal EZY Work Order: WO#647322 DECLINE ACCEPT WO Description: Fault: Disp…" at bounding box center [683, 248] width 1312 height 264
click at [959, 461] on div "[PERSON_NAME] U 20 [STREET_ADDRESS][PERSON_NAME], Open Google Map" at bounding box center [1033, 488] width 217 height 91
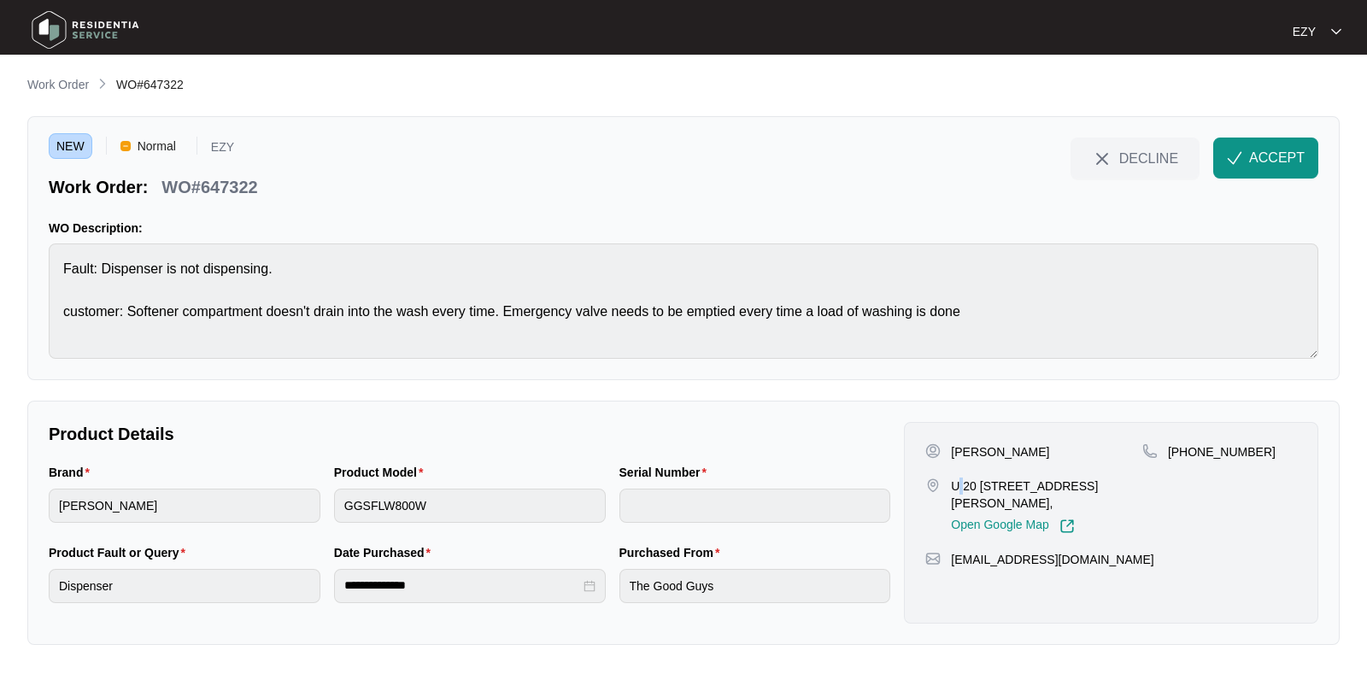
click at [959, 461] on div "[PERSON_NAME] U 20 [STREET_ADDRESS][PERSON_NAME], Open Google Map" at bounding box center [1033, 488] width 217 height 91
click at [959, 457] on p "[PERSON_NAME]" at bounding box center [1000, 451] width 98 height 17
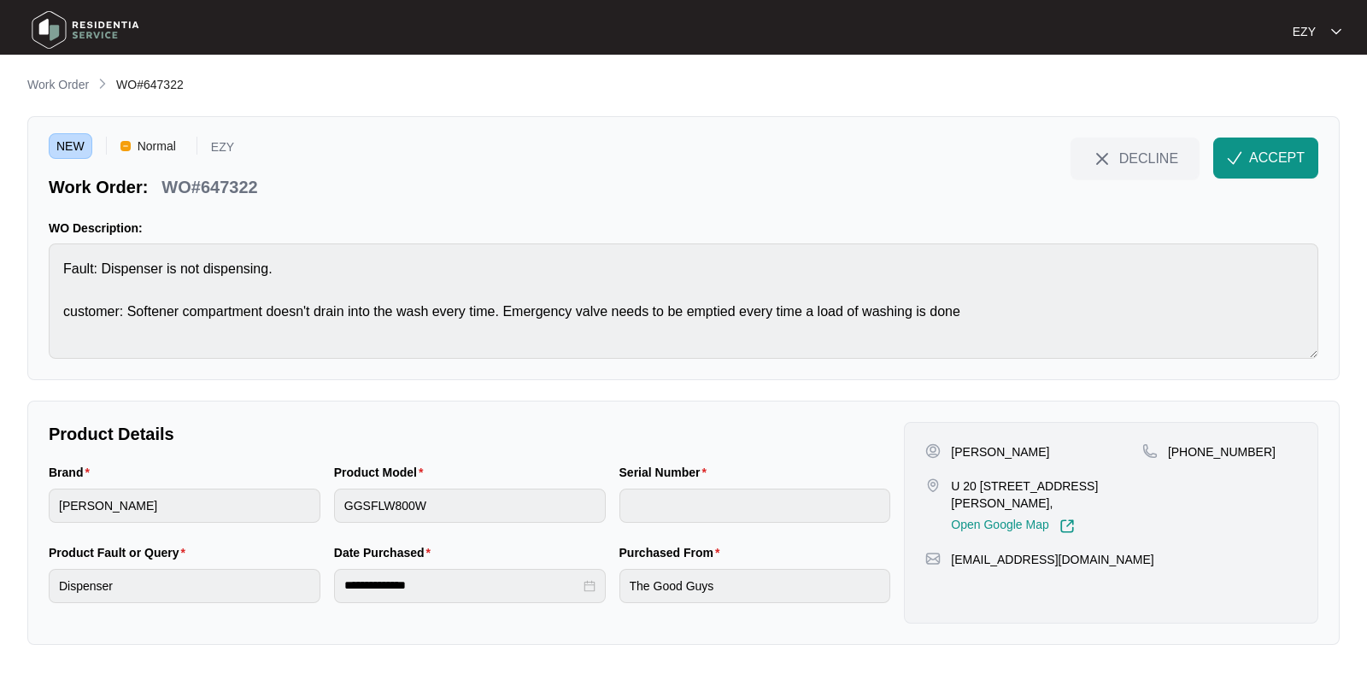
click at [976, 488] on p "U 20 [STREET_ADDRESS][PERSON_NAME]," at bounding box center [1046, 495] width 191 height 34
drag, startPoint x: 1210, startPoint y: 441, endPoint x: 1190, endPoint y: 441, distance: 19.7
click at [1190, 441] on div "[PERSON_NAME] U 20 [STREET_ADDRESS][PERSON_NAME], Open Google Map [PHONE_NUMBER…" at bounding box center [1111, 523] width 414 height 202
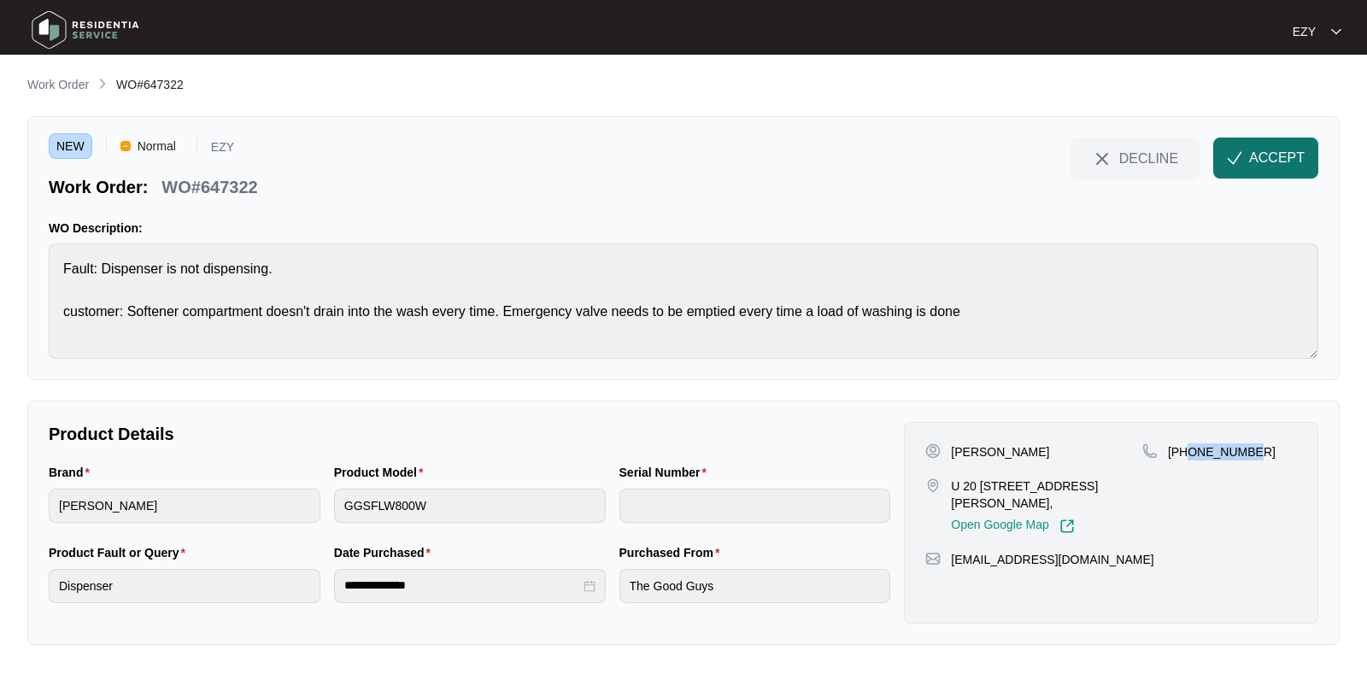
click at [1234, 151] on img "button" at bounding box center [1234, 157] width 15 height 15
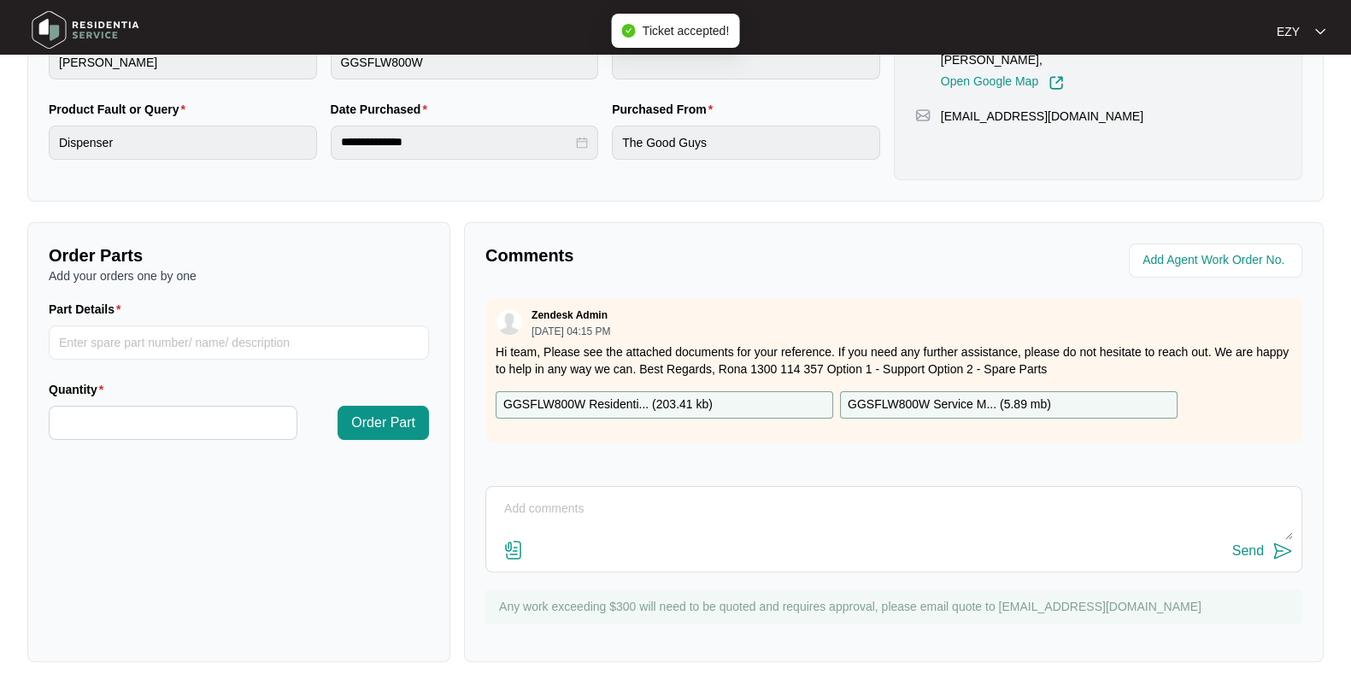
scroll to position [444, 0]
click at [718, 403] on div "GGSFLW800W Residenti... ( 203.41 kb )" at bounding box center [664, 403] width 337 height 27
click at [907, 395] on p "GGSFLW800W Service M... ( 5.89 mb )" at bounding box center [949, 404] width 203 height 19
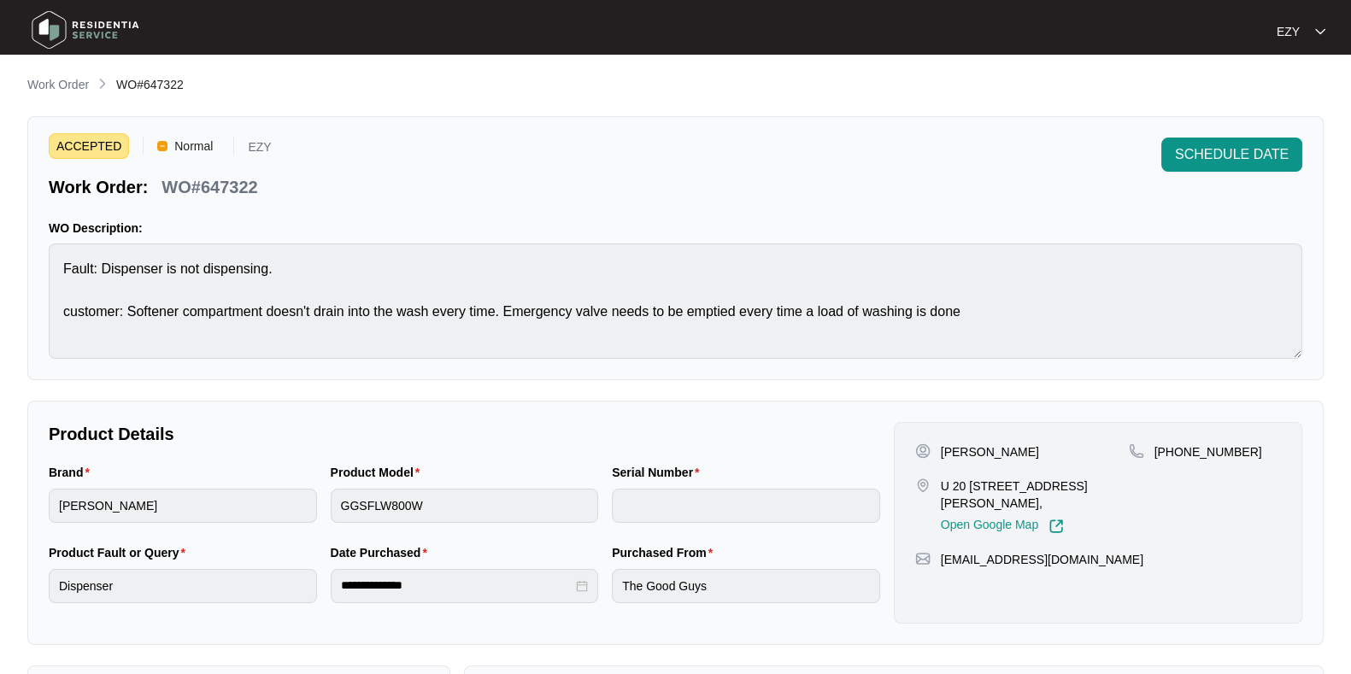
click at [22, 84] on main "**********" at bounding box center [675, 566] width 1351 height 1133
click at [60, 88] on p "Work Order" at bounding box center [58, 84] width 62 height 17
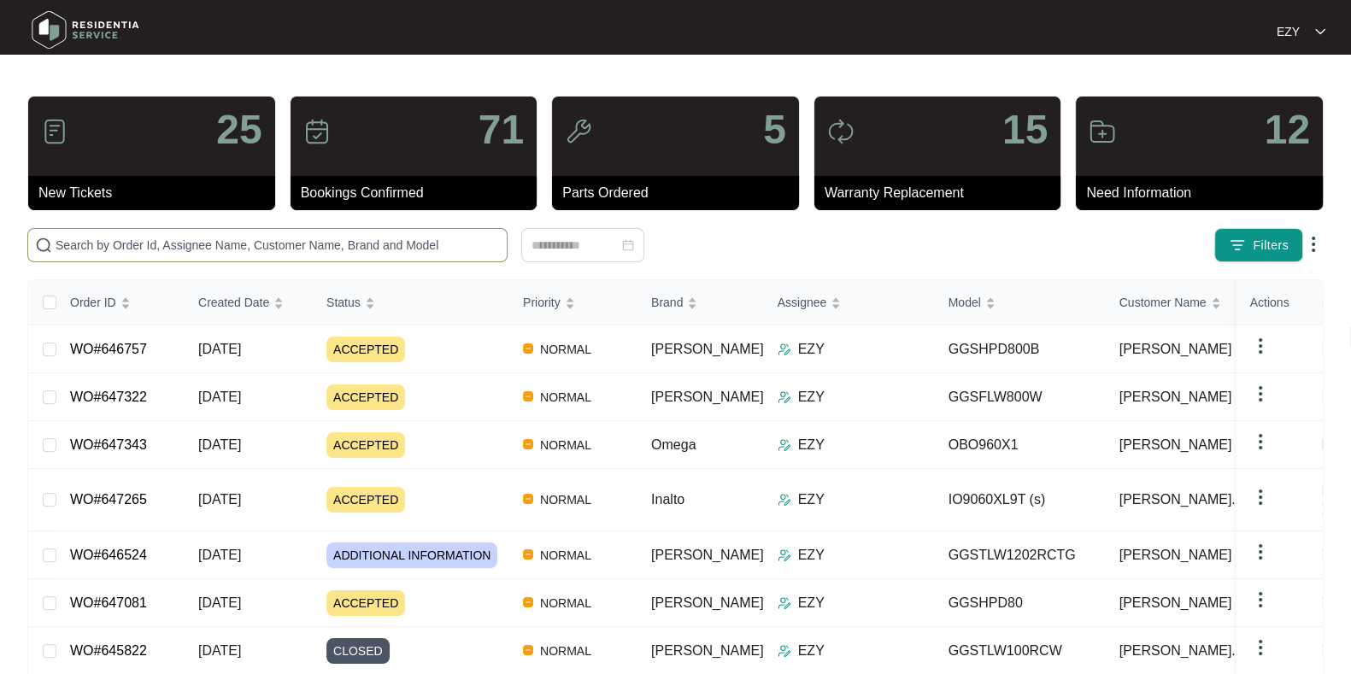
click at [243, 251] on input "text" at bounding box center [278, 245] width 444 height 19
paste input "647066"
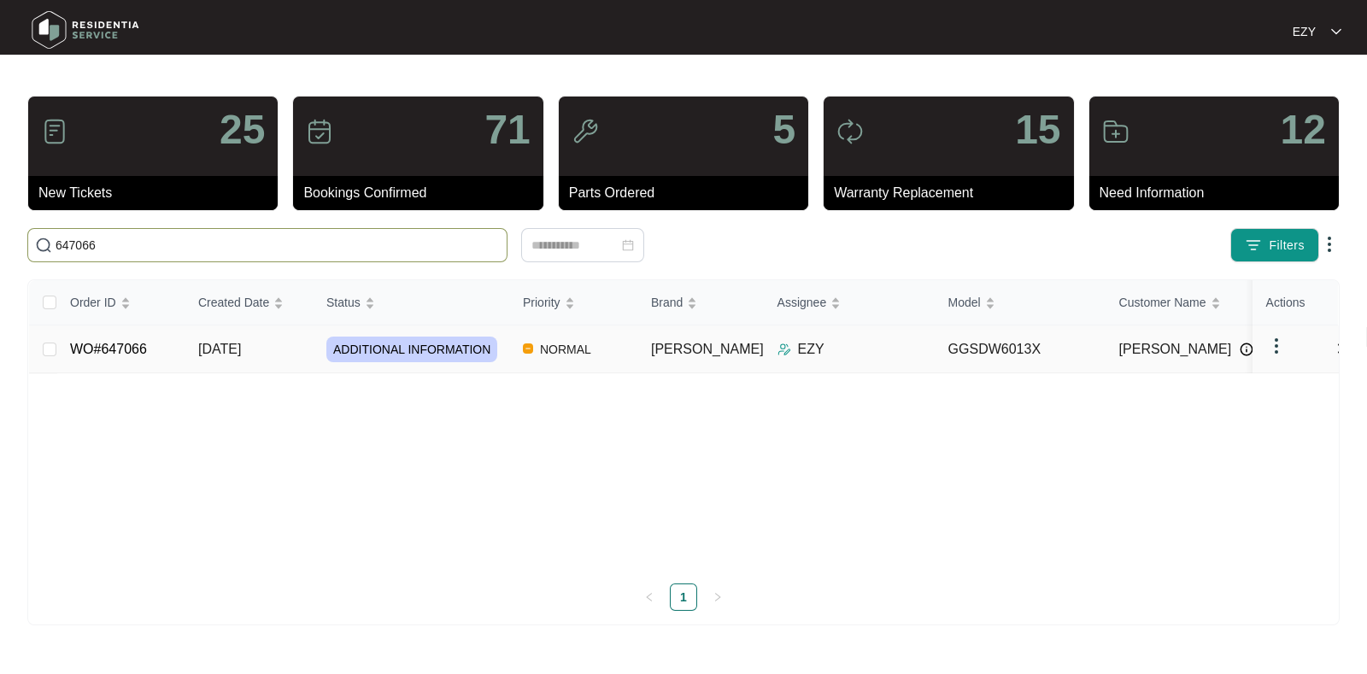
type input "647066"
click at [191, 351] on td "[DATE]" at bounding box center [249, 350] width 128 height 48
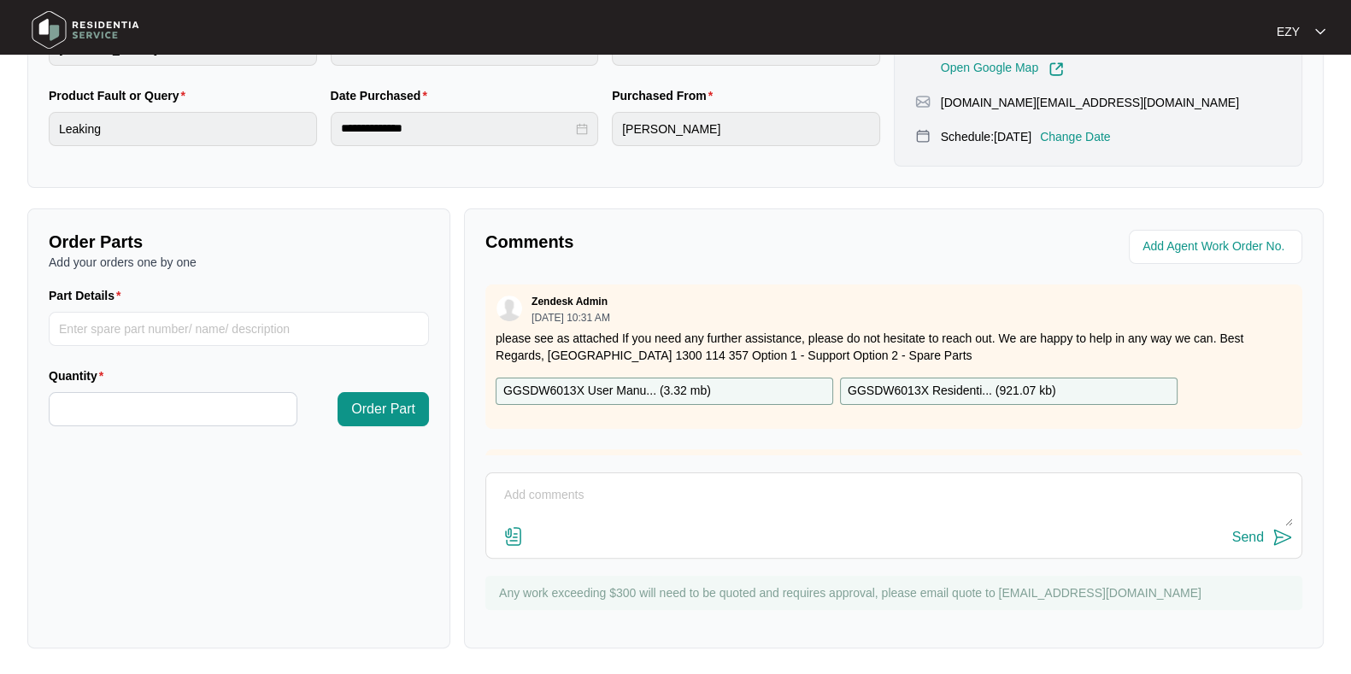
scroll to position [320, 0]
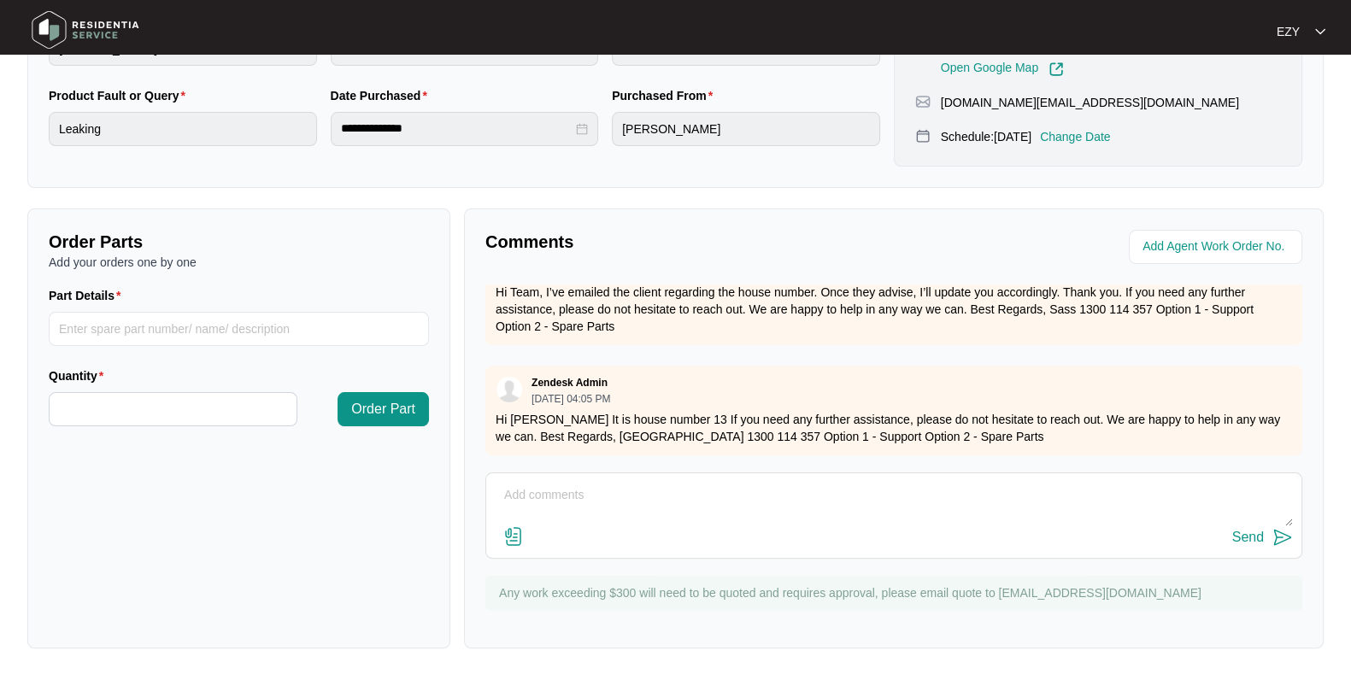
click at [620, 537] on div "Send" at bounding box center [894, 537] width 798 height 23
click at [597, 519] on textarea at bounding box center [894, 504] width 798 height 44
type textarea "h"
type textarea "Hi team, the phone number has been disconnected, please advise. Thank you!"
click at [1230, 544] on div "Send" at bounding box center [894, 537] width 798 height 23
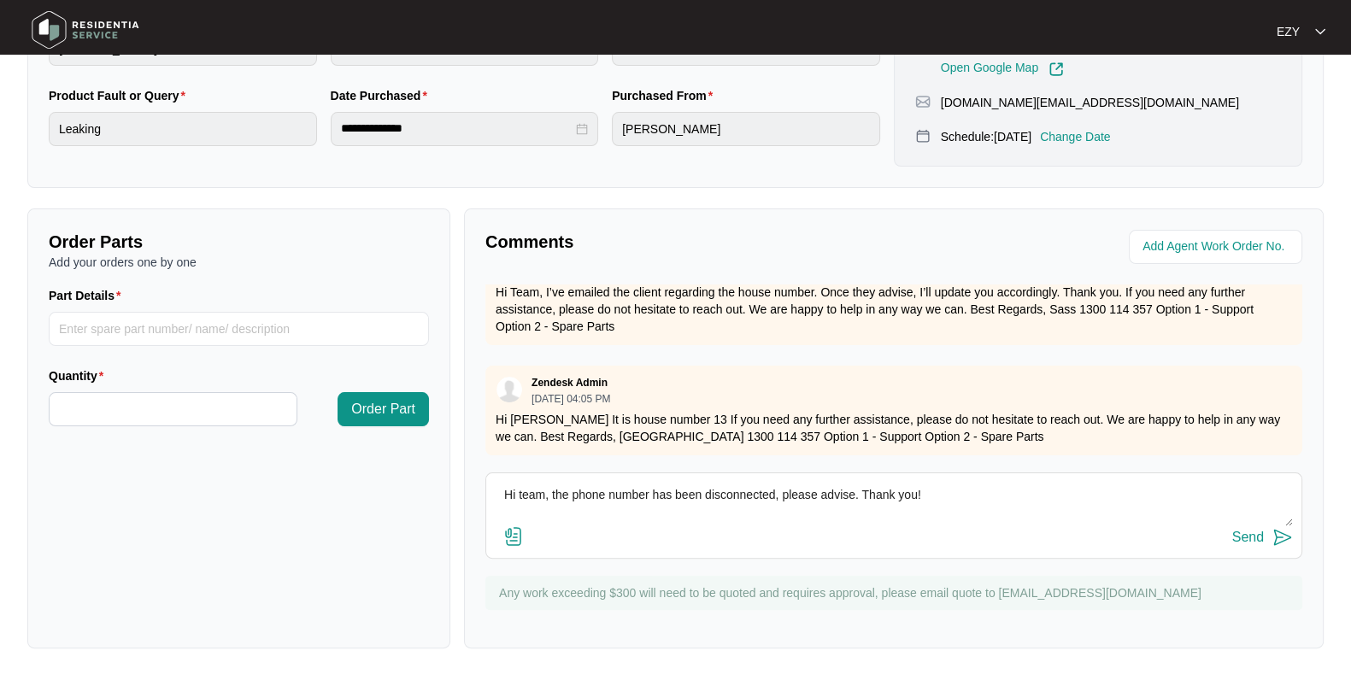
click at [1235, 543] on div "Send" at bounding box center [1248, 537] width 32 height 15
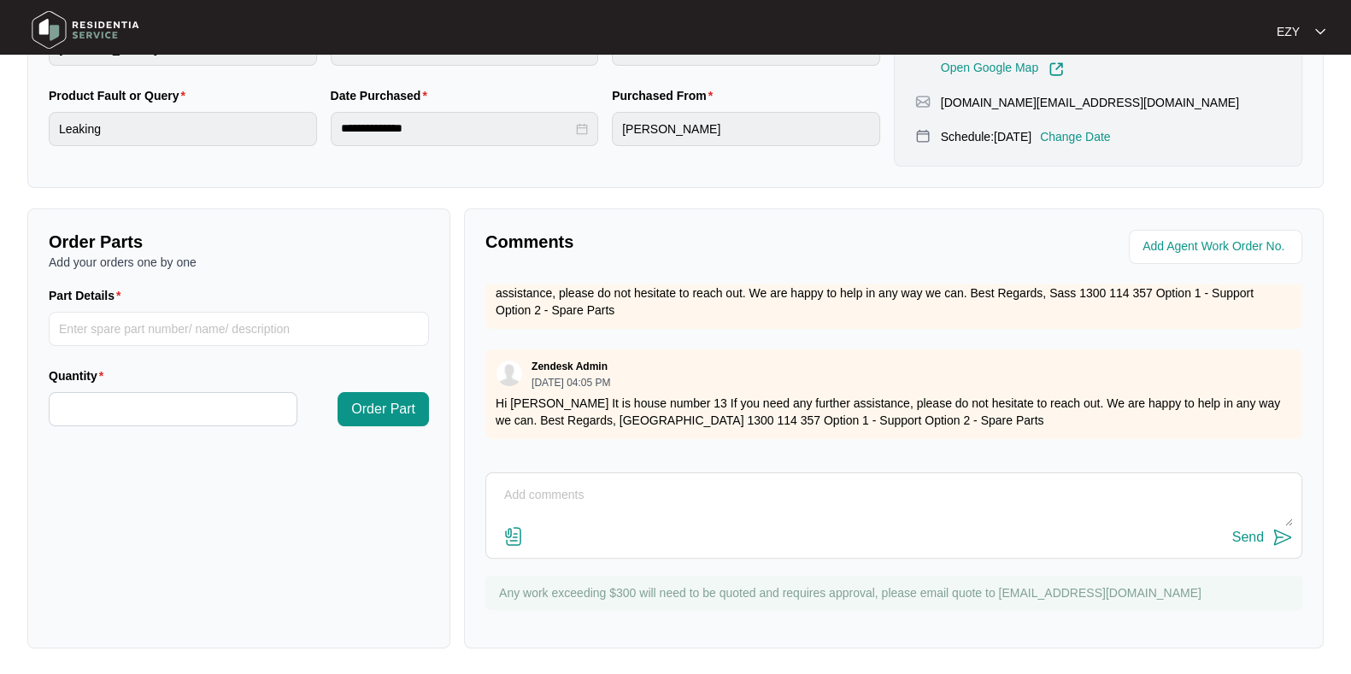
scroll to position [0, 0]
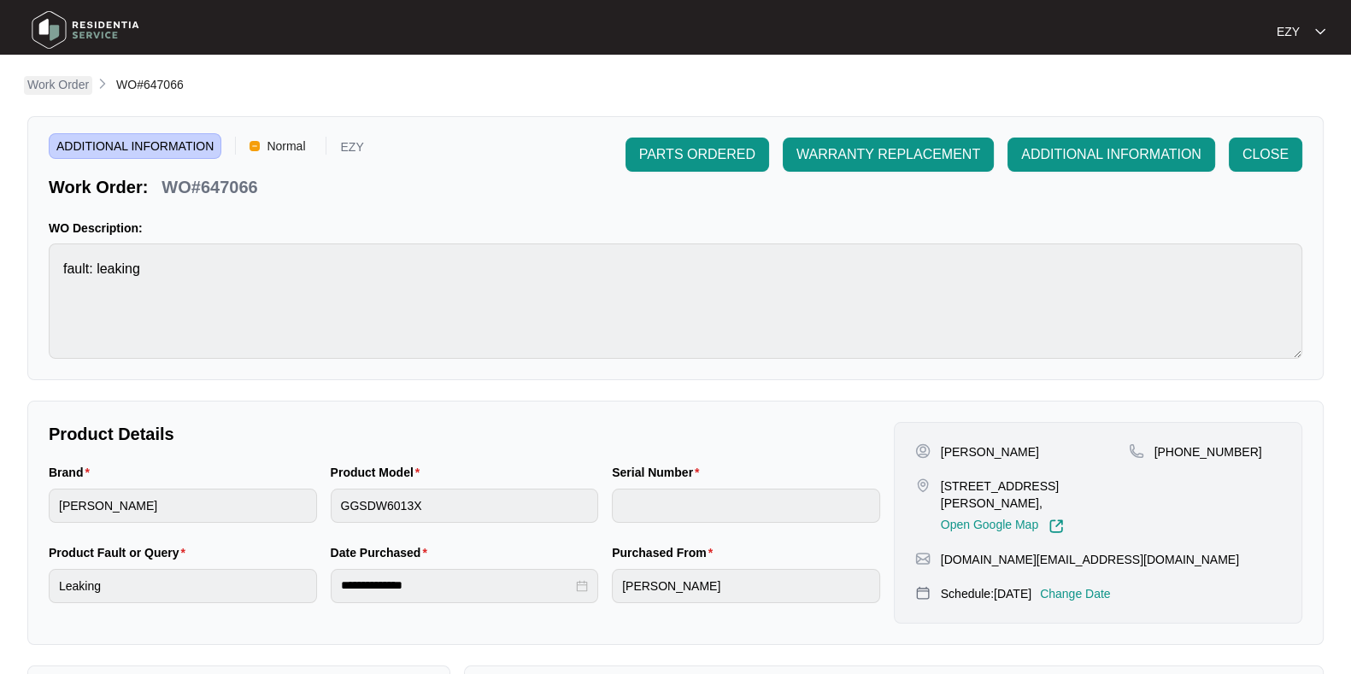
click at [69, 79] on p "Work Order" at bounding box center [58, 84] width 62 height 17
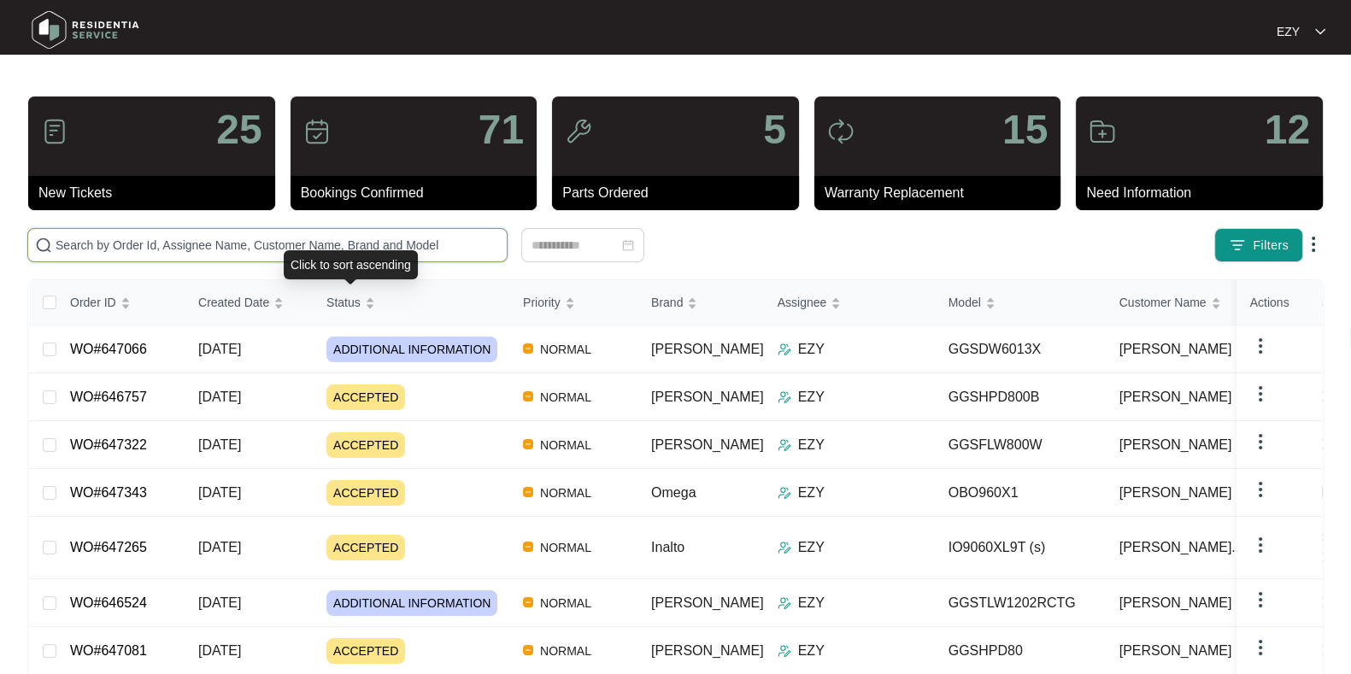
click at [389, 249] on input "text" at bounding box center [278, 245] width 444 height 19
paste input "641685"
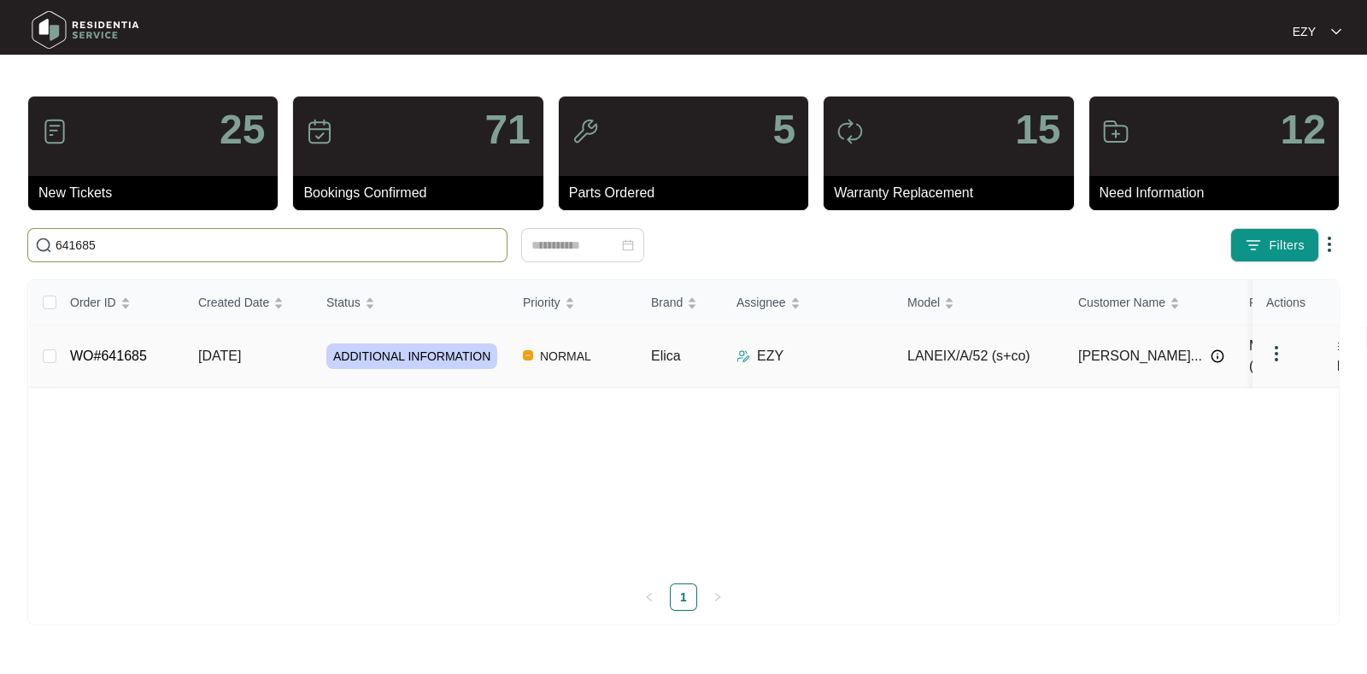
type input "641685"
click at [301, 349] on td "[DATE]" at bounding box center [249, 357] width 128 height 62
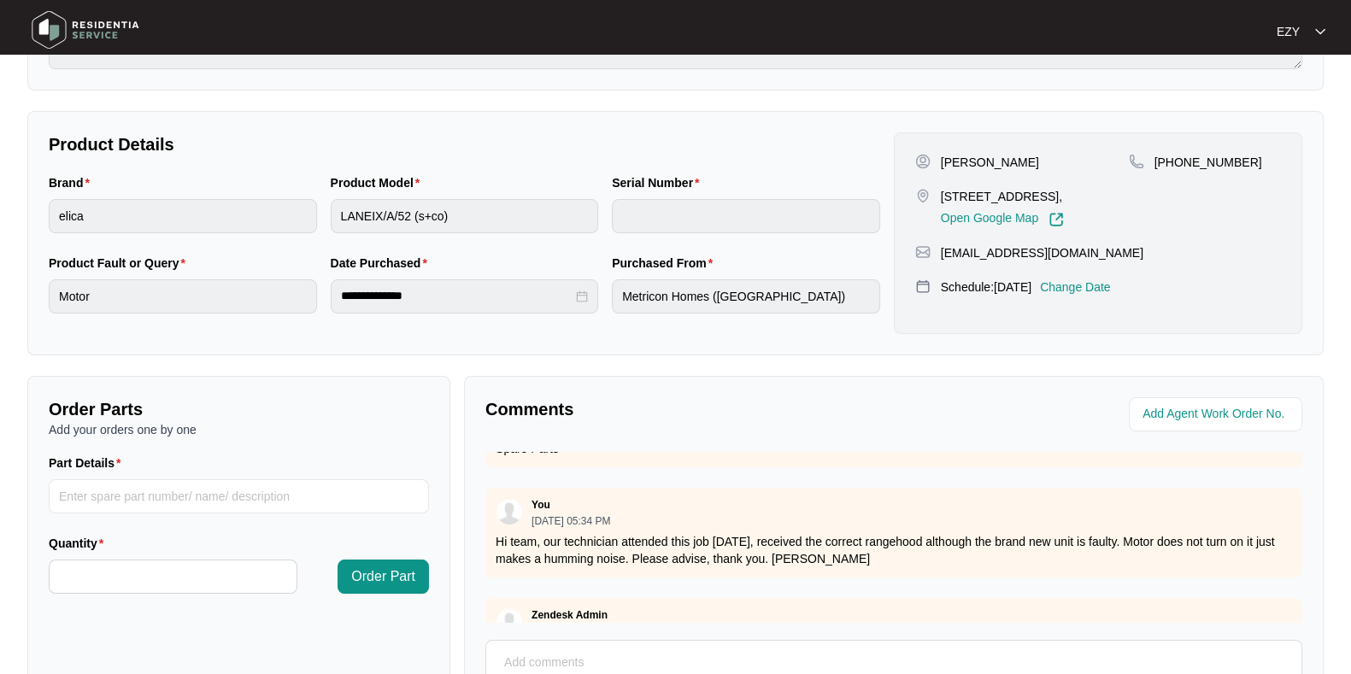
scroll to position [372, 0]
